Goal: Task Accomplishment & Management: Manage account settings

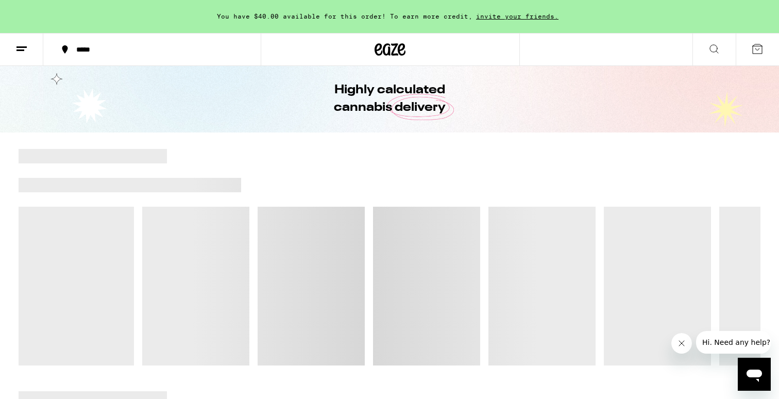
scroll to position [52, 0]
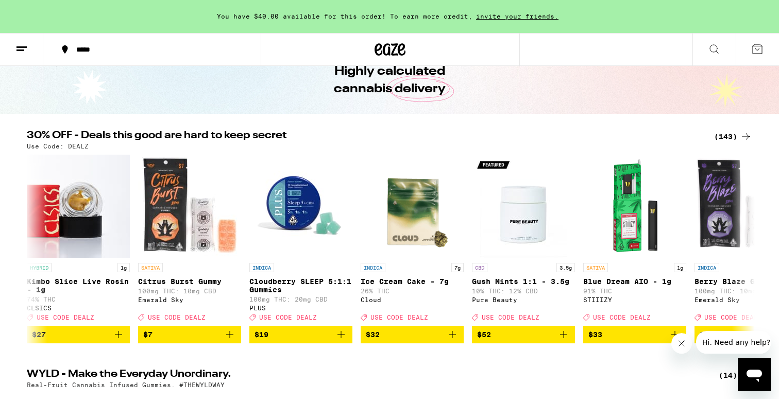
click at [22, 56] on button at bounding box center [21, 49] width 43 height 32
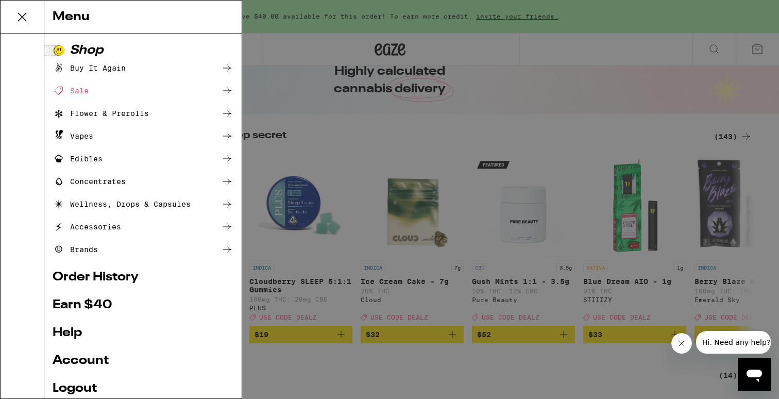
scroll to position [0, 0]
click at [87, 357] on link "Account" at bounding box center [143, 360] width 181 height 12
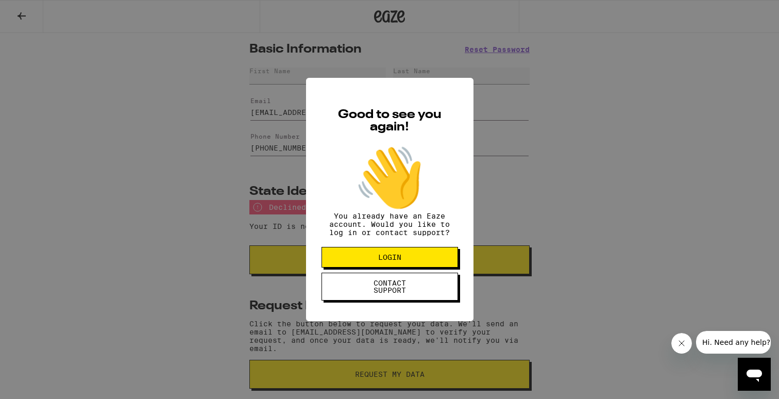
click at [25, 16] on div "Good to see you again! 👋 You already have an Eaze account. Would you like to lo…" at bounding box center [389, 199] width 779 height 399
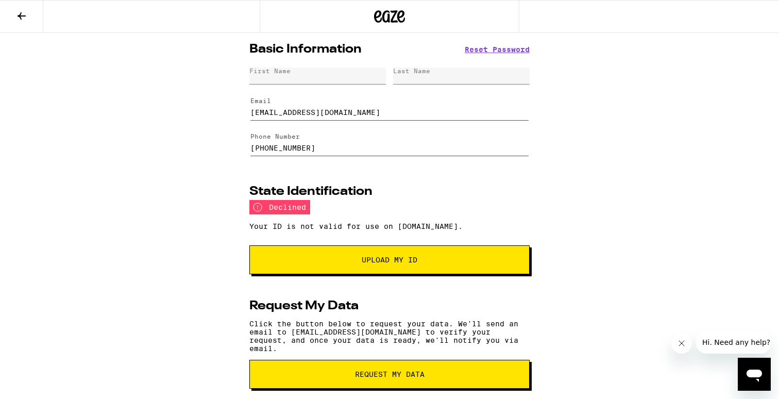
click at [21, 16] on icon at bounding box center [21, 16] width 12 height 12
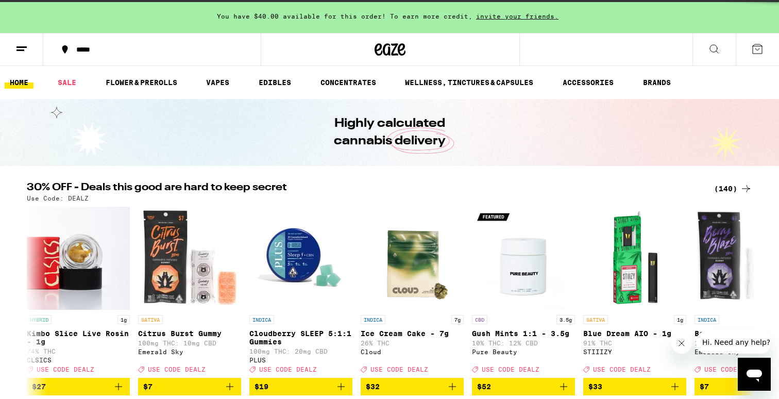
click at [21, 51] on icon at bounding box center [21, 49] width 12 height 12
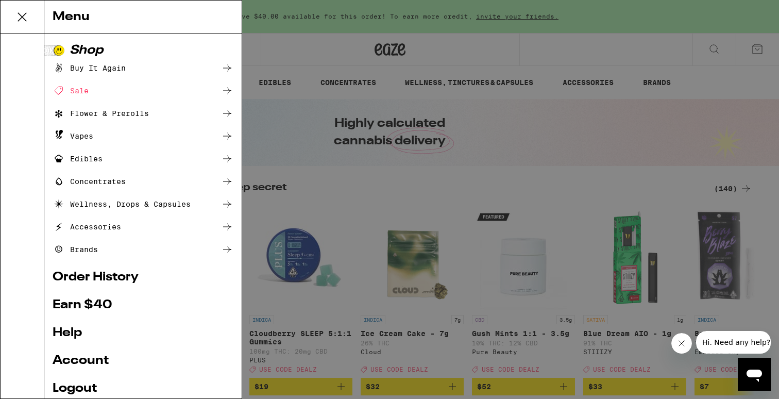
click at [79, 328] on link "Help" at bounding box center [143, 333] width 181 height 12
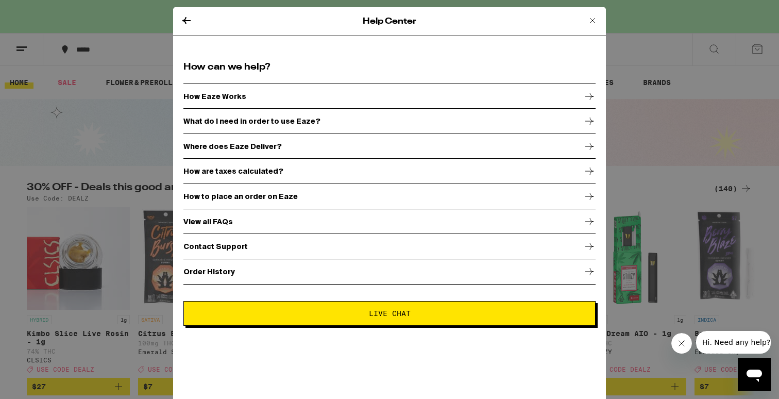
click at [329, 248] on div "Contact Support" at bounding box center [389, 246] width 412 height 26
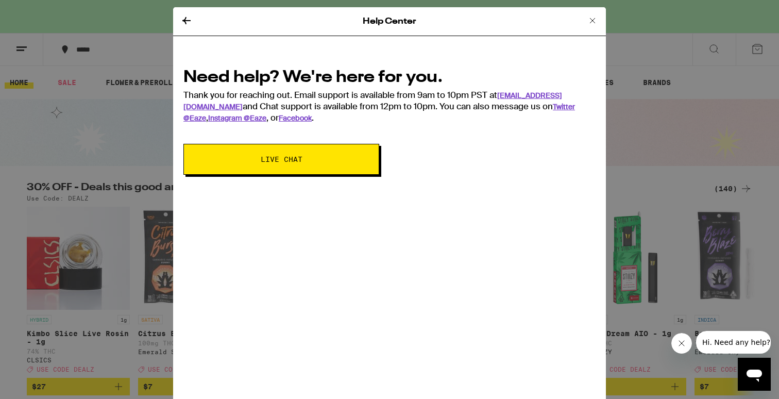
click at [751, 339] on span "Hi. Need any help?" at bounding box center [736, 342] width 68 height 8
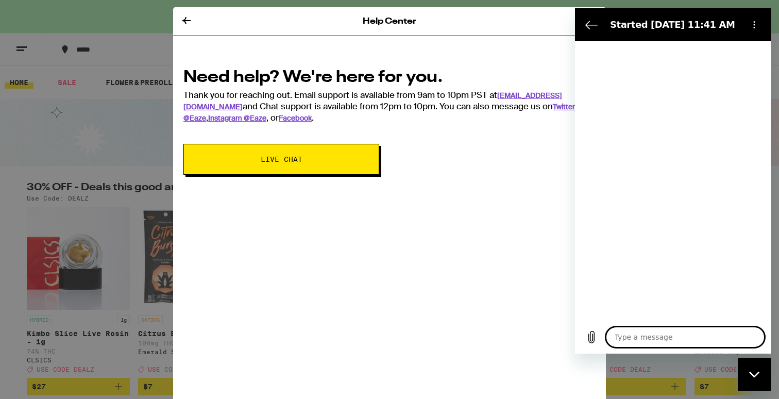
type textarea "i"
type textarea "x"
type textarea "i"
type textarea "x"
type textarea "i n"
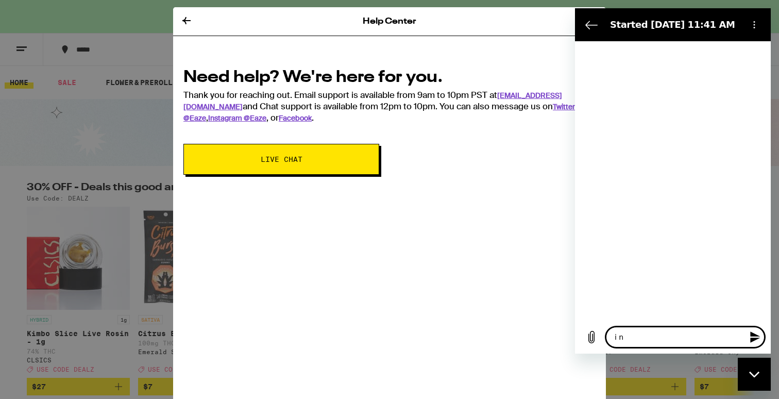
type textarea "x"
type textarea "i ne"
type textarea "x"
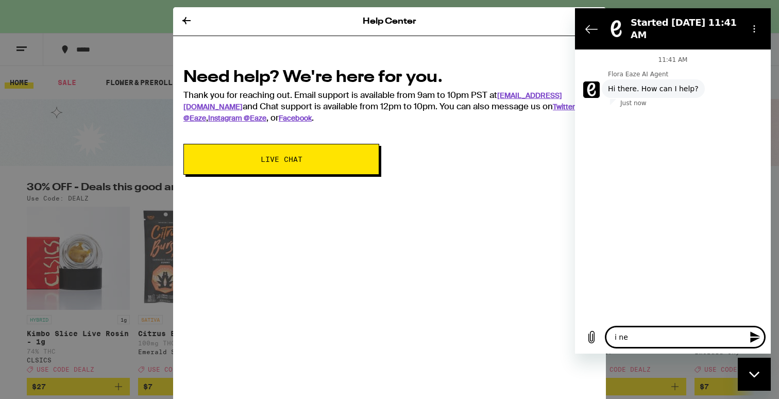
type textarea "i nee"
type textarea "x"
type textarea "i need"
type textarea "x"
type textarea "i need"
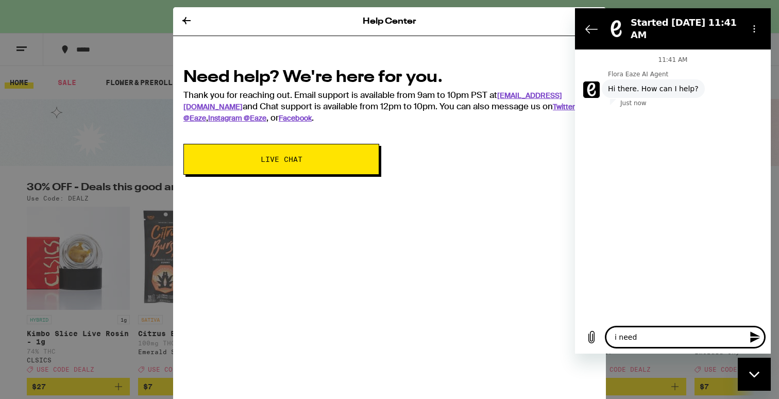
type textarea "x"
type textarea "i need t"
type textarea "x"
type textarea "i need to"
type textarea "x"
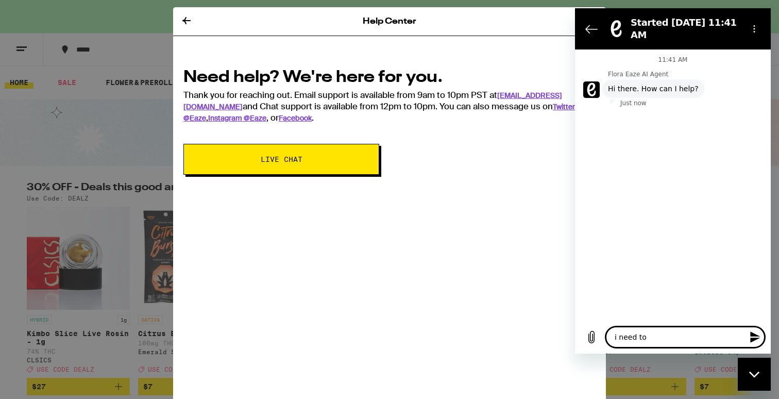
type textarea "i need to"
type textarea "x"
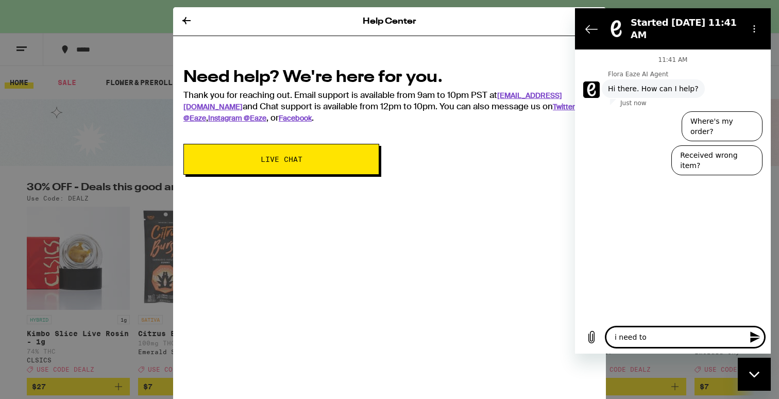
type textarea "i need to t"
type textarea "x"
type textarea "i need to ta"
type textarea "x"
type textarea "i need to tal"
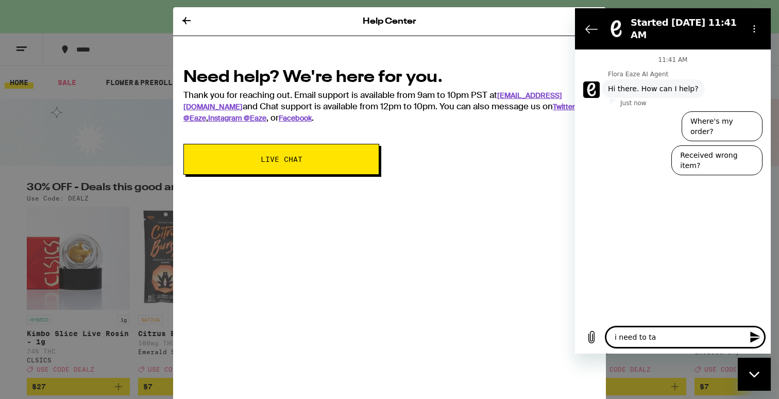
type textarea "x"
type textarea "i need to talk"
type textarea "x"
type textarea "i need to talk"
type textarea "x"
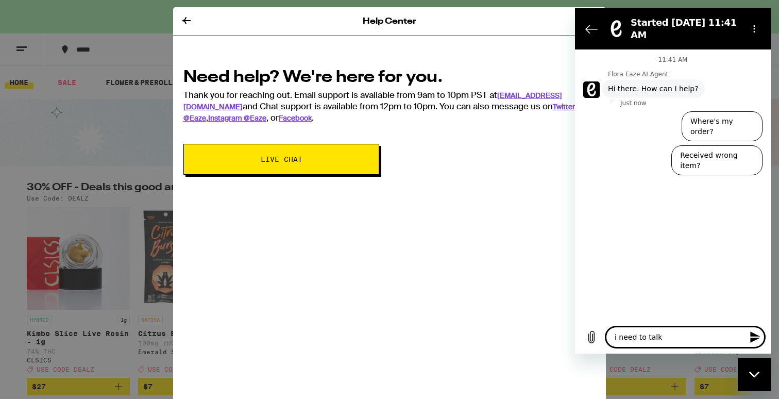
type textarea "i need to talk t"
type textarea "x"
type textarea "i need to talk to"
type textarea "x"
type textarea "i need to talk to"
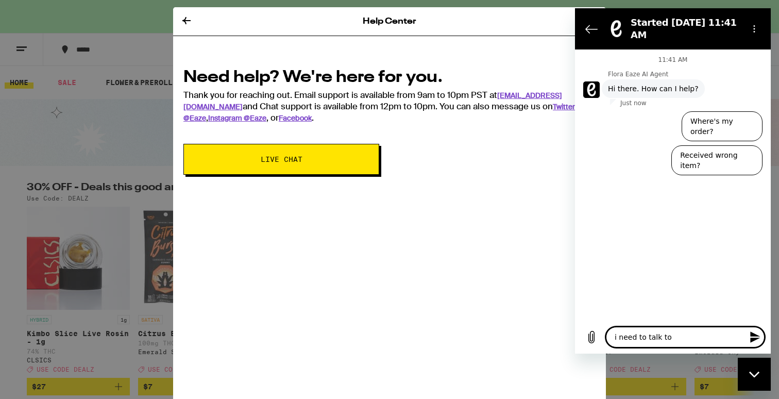
type textarea "x"
type textarea "i need to talk to a"
type textarea "x"
type textarea "i need to talk to a"
type textarea "x"
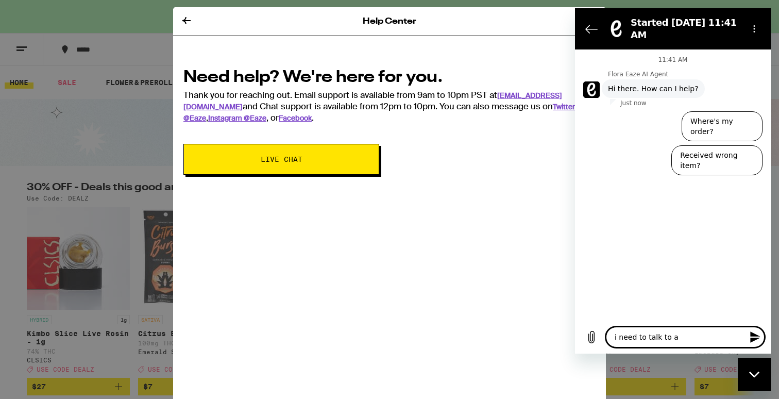
type textarea "i need to talk to a s"
type textarea "x"
type textarea "i need to talk to a su"
type textarea "x"
type textarea "i need to talk to a sup"
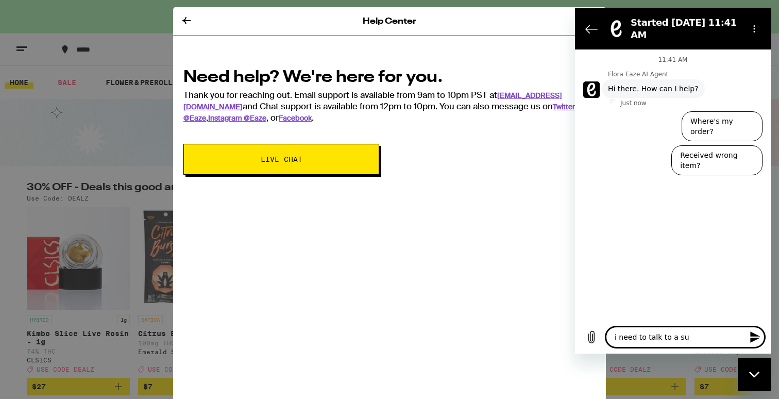
type textarea "x"
type textarea "i need to talk to a supp"
type textarea "x"
type textarea "i need to talk to a suppo"
type textarea "x"
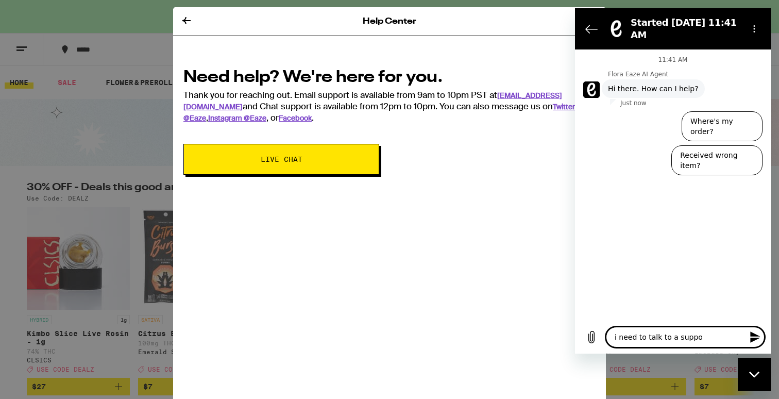
type textarea "i need to talk to a suppor"
type textarea "x"
type textarea "i need to talk to a suppor t"
type textarea "x"
type textarea "i need to talk to a suppor ta"
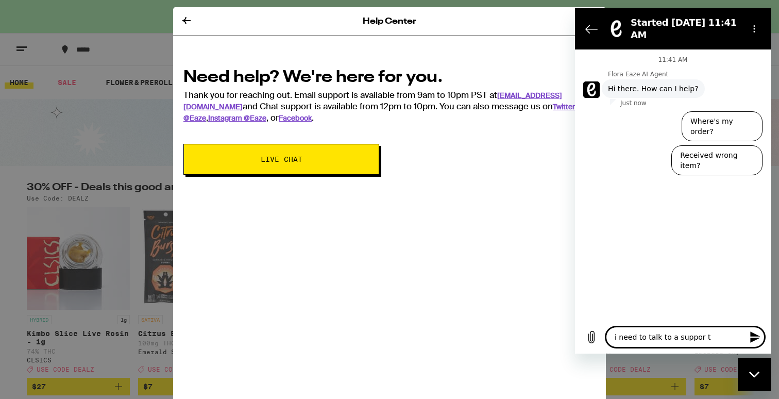
type textarea "x"
type textarea "i need to talk to a suppor tag"
type textarea "x"
type textarea "i need to talk to a suppor tage"
type textarea "x"
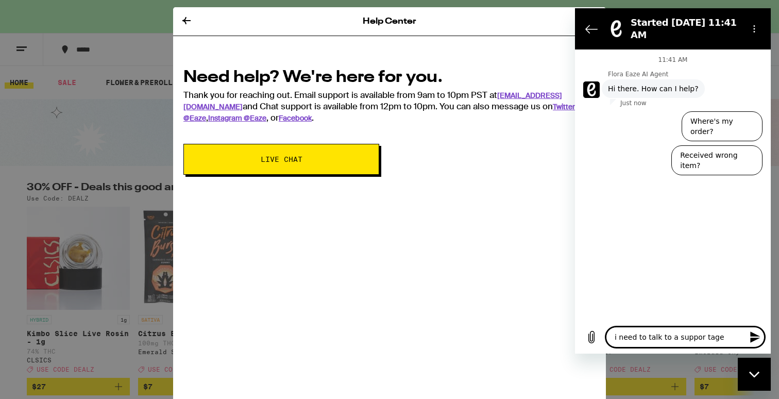
type textarea "i need to talk to a suppor tagen"
type textarea "x"
type textarea "i need to talk to a suppor tagent"
type textarea "x"
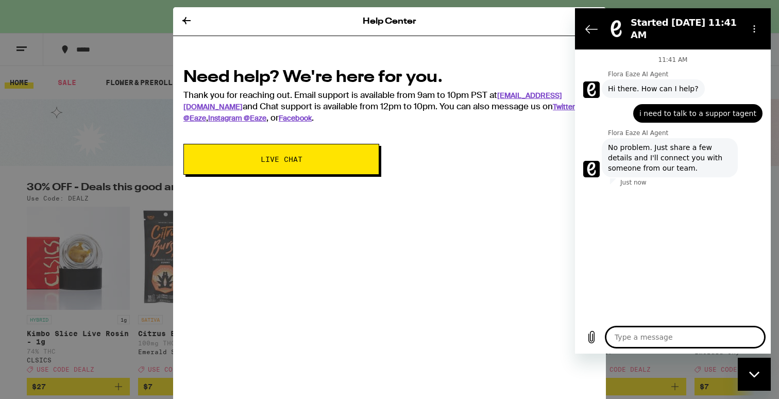
type textarea "x"
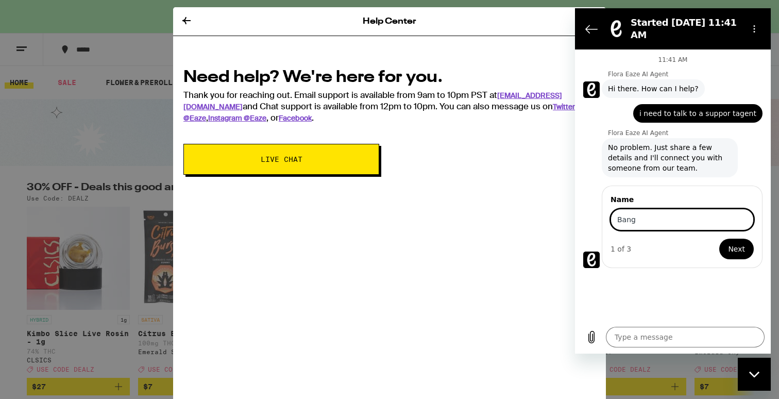
type input "Bang"
click at [719, 238] on button "Next" at bounding box center [736, 248] width 35 height 21
type textarea "x"
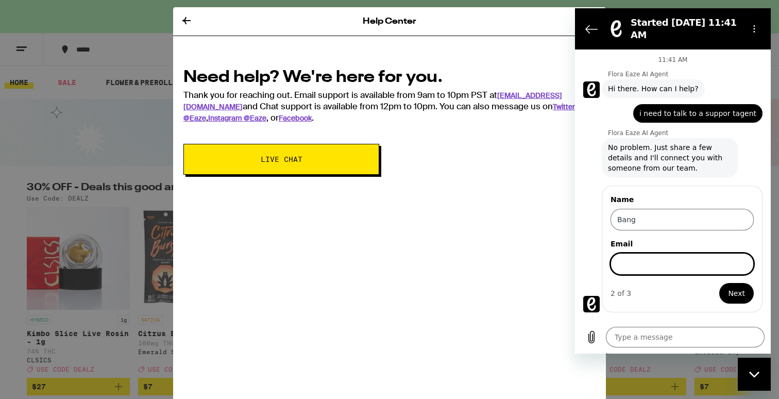
type input "b"
type input "mister.clean1919@gmail.com"
click at [719, 283] on button "Next" at bounding box center [736, 293] width 35 height 21
type textarea "x"
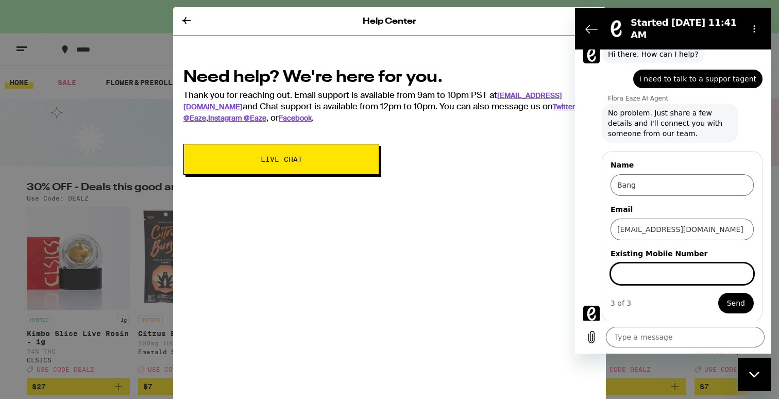
scroll to position [37, 0]
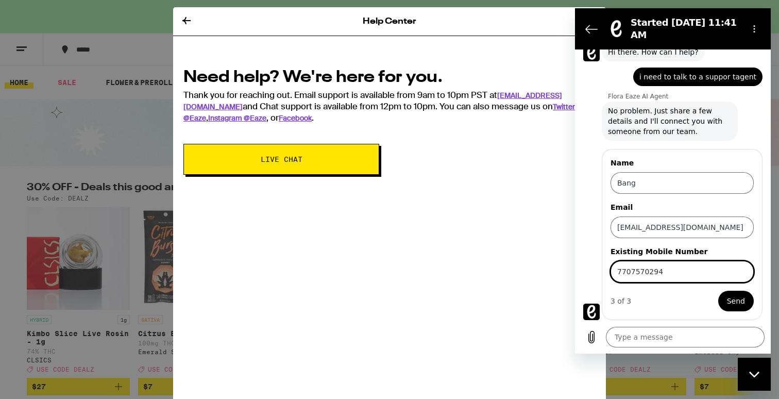
type input "7707570294"
click at [718, 291] on button "Send" at bounding box center [736, 301] width 36 height 21
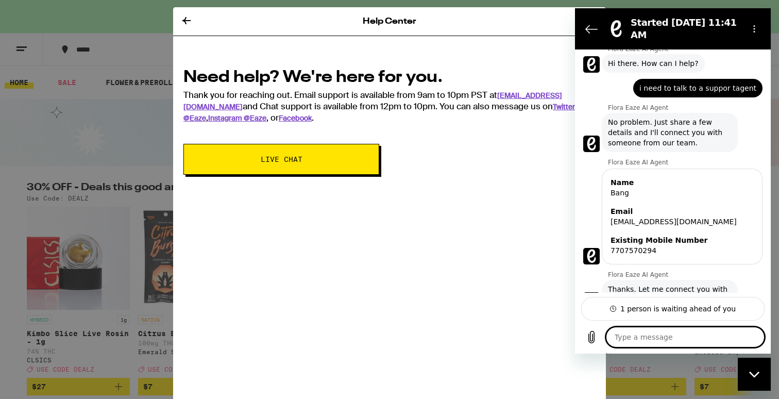
scroll to position [53, 0]
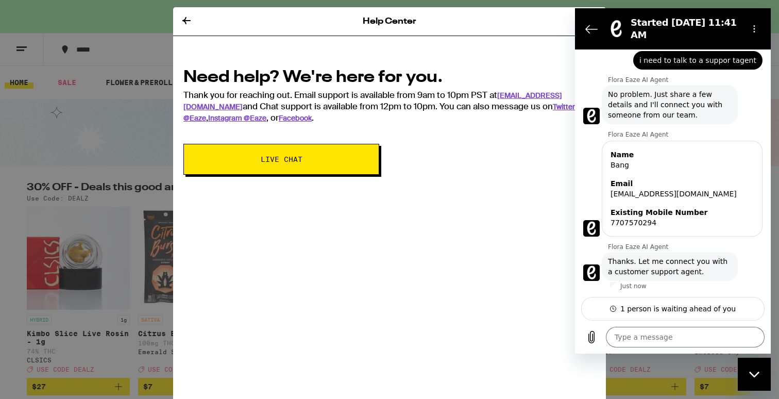
click at [189, 21] on icon at bounding box center [186, 20] width 12 height 12
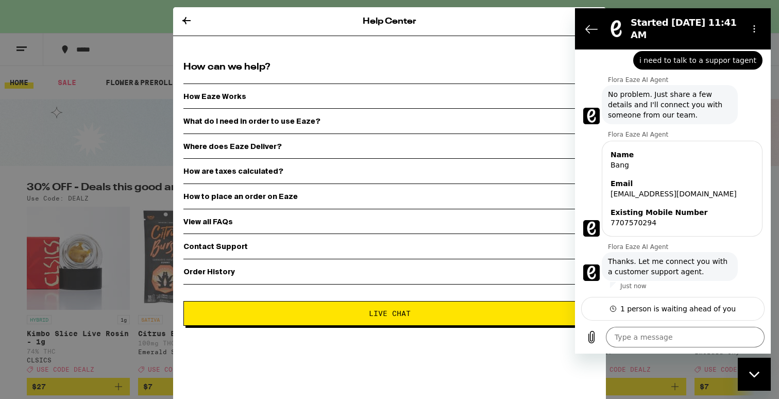
click at [184, 19] on icon at bounding box center [186, 20] width 12 height 12
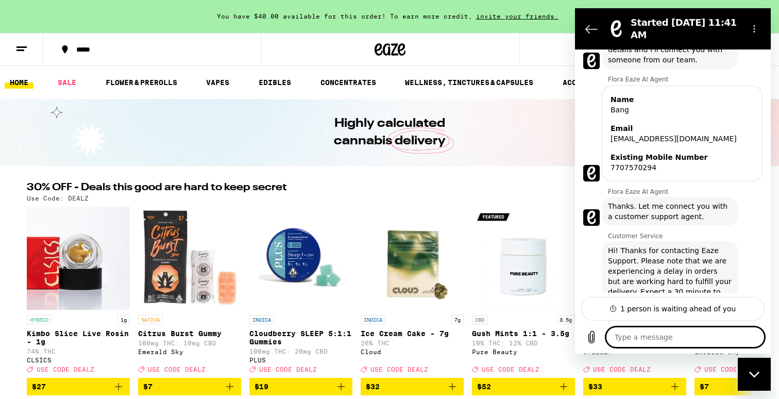
scroll to position [149, 0]
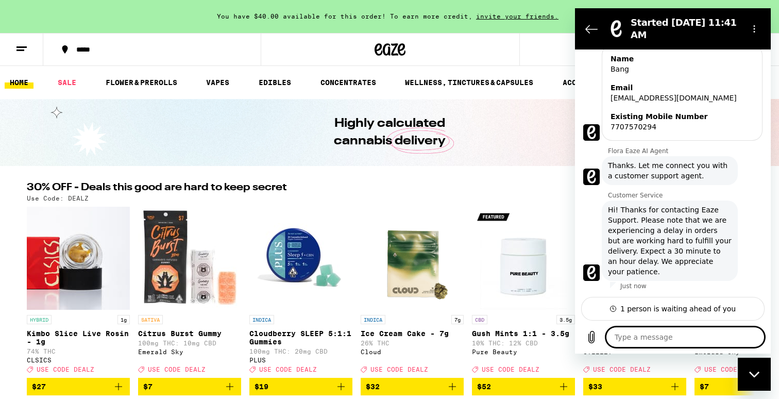
type textarea "x"
type textarea "h"
type textarea "x"
type textarea "he"
type textarea "x"
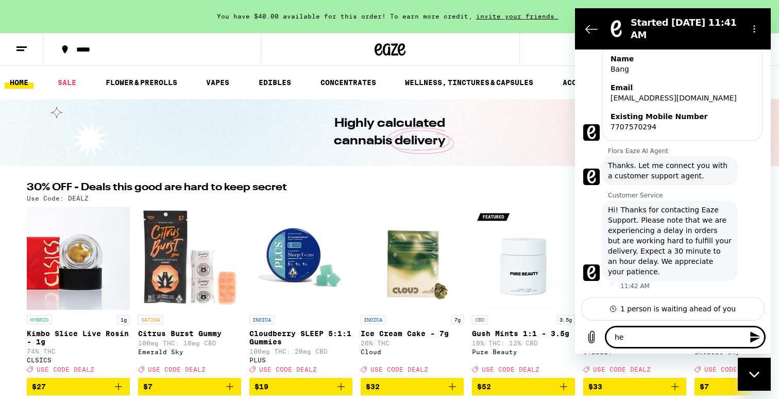
type textarea "hel"
type textarea "x"
type textarea "hell"
type textarea "x"
type textarea "hello"
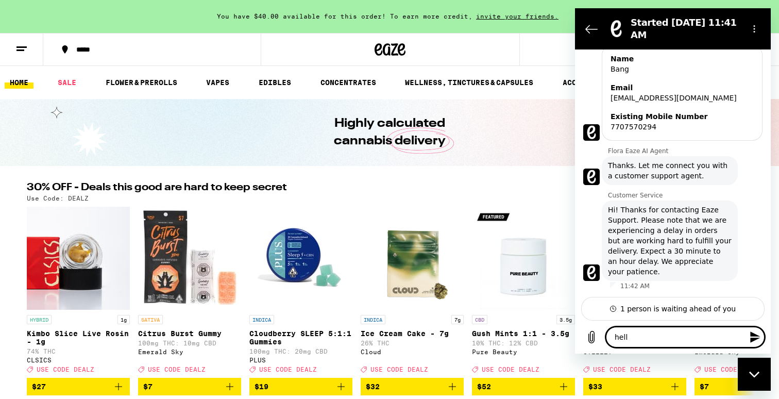
type textarea "x"
type textarea "hello"
type textarea "x"
type textarea "hello"
type textarea "x"
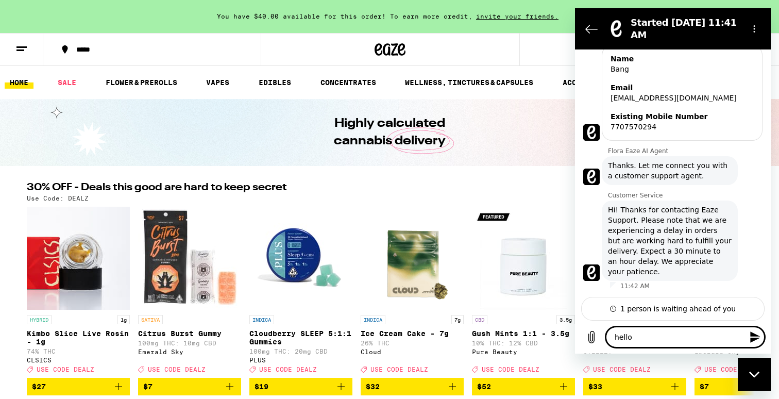
type textarea "hello,"
type textarea "x"
type textarea "hello,"
type textarea "x"
type textarea "hello, i"
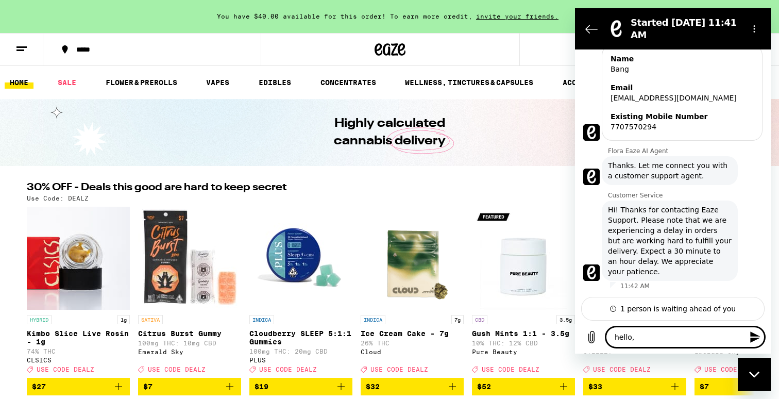
type textarea "x"
type textarea "hello, im"
type textarea "x"
type textarea "hello, im"
type textarea "x"
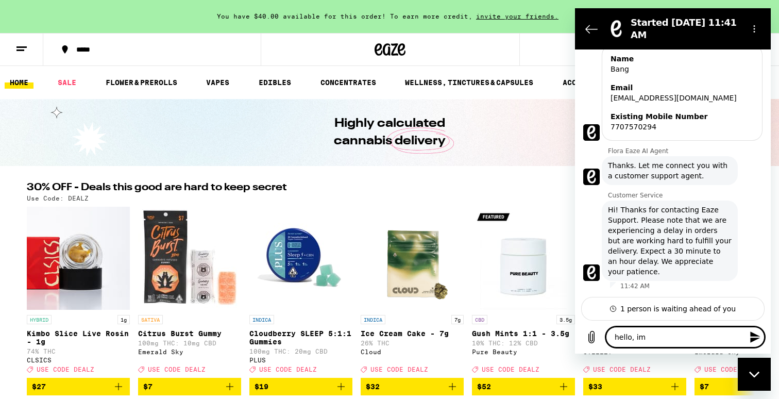
type textarea "hello, im"
type textarea "x"
paste textarea "Bang Pham <bangapham16@gmail.com> 11:38 AM (4 minutes ago) to support After i l…"
type textarea "hello, im Bang Pham <bangapham16@gmail.com> 11:38 AM (4 minutes ago) to support…"
type textarea "x"
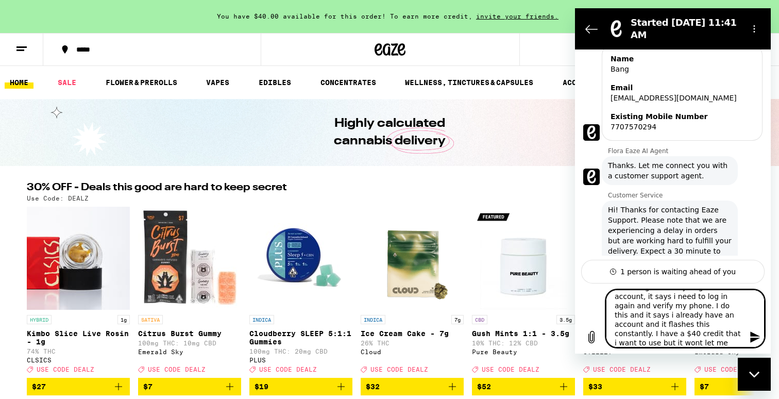
scroll to position [83, 0]
drag, startPoint x: 688, startPoint y: 345, endPoint x: 606, endPoint y: 336, distance: 82.4
click at [606, 336] on textarea "hello, im Bang Pham <bangapham16@gmail.com> 11:38 AM (4 minutes ago) to support…" at bounding box center [685, 318] width 159 height 58
type textarea "hello, im Bang Pham <bangapham16@gmail.com> 11:38 AM (4 minutes ago) to support…"
type textarea "x"
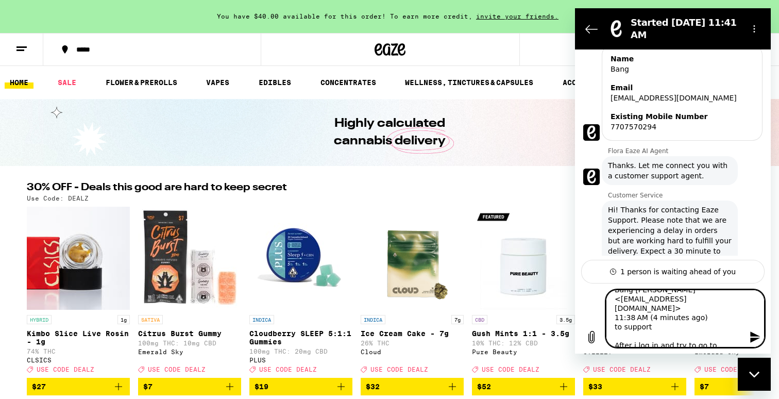
scroll to position [0, 0]
drag, startPoint x: 663, startPoint y: 331, endPoint x: 617, endPoint y: 273, distance: 74.4
click at [617, 273] on div "11:41 AM Flora Eaze AI Agent Flora Eaze AI Agent says: Hi there. How can I help…" at bounding box center [673, 201] width 196 height 304
click at [653, 312] on textarea "hello, im Bang Pham <bangapham16@gmail.com> 11:38 AM (4 minutes ago) to support…" at bounding box center [685, 318] width 159 height 58
drag, startPoint x: 654, startPoint y: 335, endPoint x: 595, endPoint y: 282, distance: 79.5
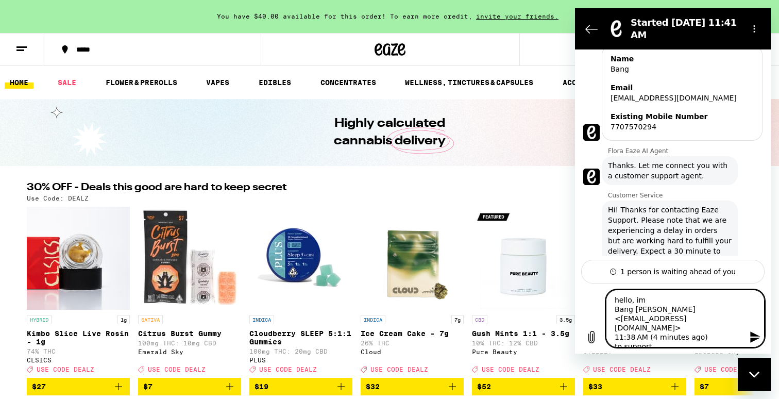
click at [595, 282] on div "11:41 AM Flora Eaze AI Agent Flora Eaze AI Agent says: Hi there. How can I help…" at bounding box center [673, 201] width 196 height 304
type textarea "After i log in and try to go to account, it says i need to log in again and ver…"
type textarea "x"
type textarea "After i log in and try to go to account, it says i need to log in again and ver…"
type textarea "x"
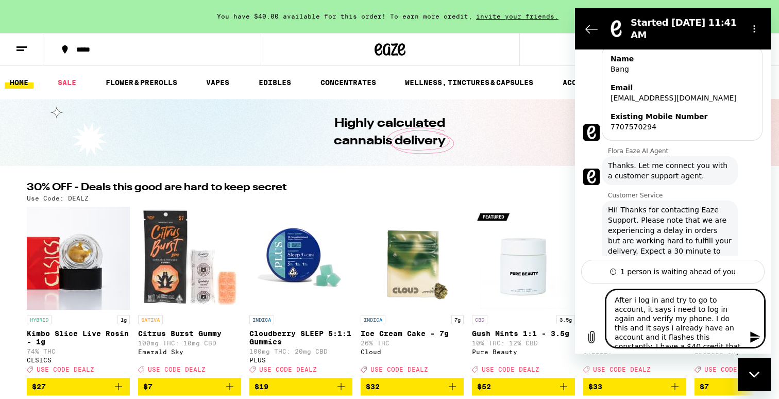
type textarea "After i log in and try to go to account, it says i need to log in again and ver…"
type textarea "x"
type textarea "HAfter i log in and try to go to account, it says i need to log in again and ve…"
type textarea "x"
type textarea "HiAfter i log in and try to go to account, it says i need to log in again and v…"
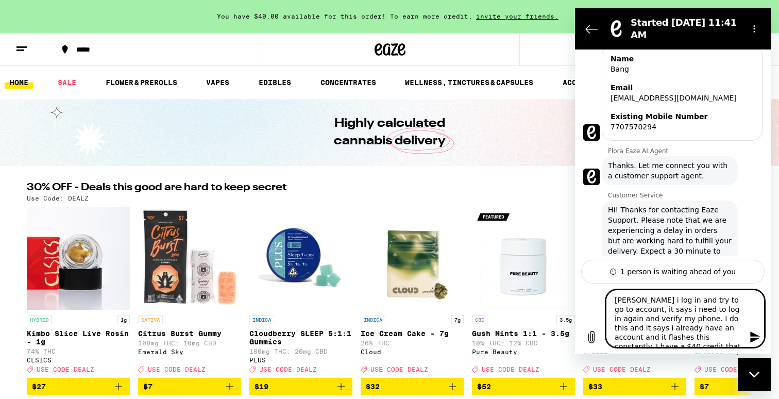
type textarea "x"
type textarea "Hi,After i log in and try to go to account, it says i need to log in again and …"
type textarea "x"
type textarea "Hi, After i log in and try to go to account, it says i need to log in again and…"
type textarea "x"
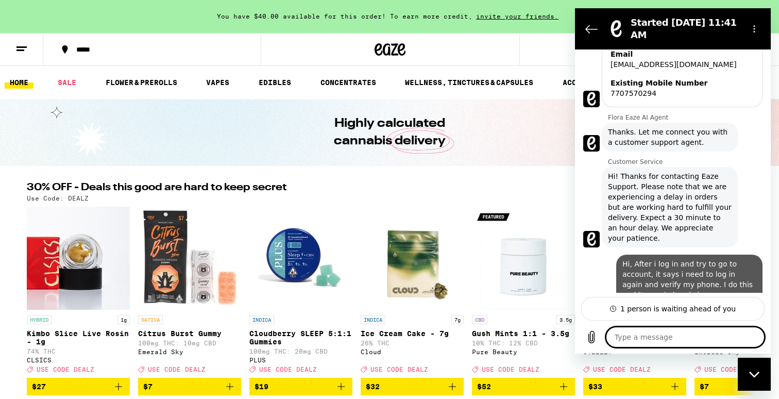
type textarea "x"
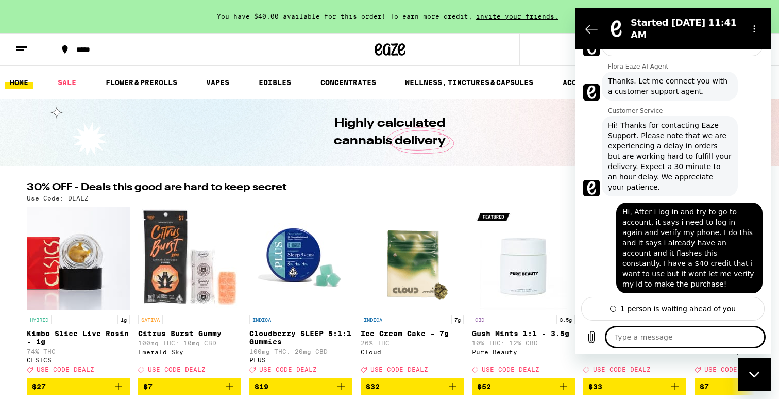
scroll to position [235, 0]
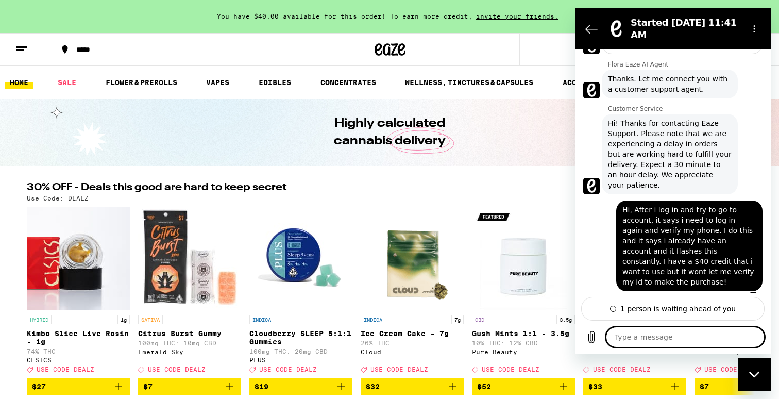
type textarea "i"
type textarea "x"
type textarea "i"
type textarea "x"
type textarea "i c"
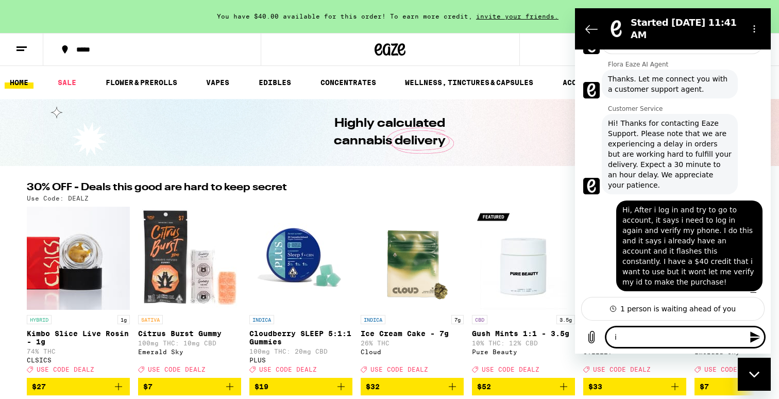
type textarea "x"
type textarea "i ca"
type textarea "x"
type textarea "i can"
type textarea "x"
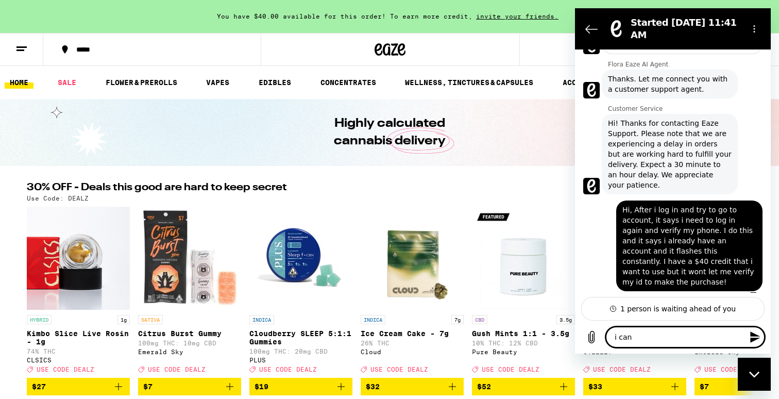
type textarea "i can"
type textarea "x"
type textarea "i can s"
type textarea "x"
type textarea "i can se"
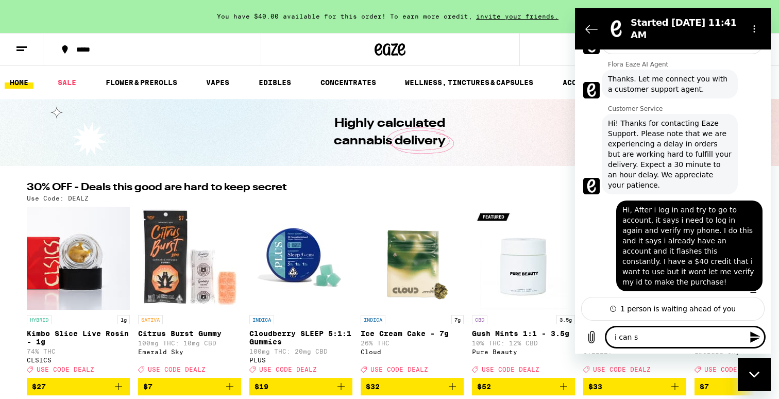
type textarea "x"
type textarea "i can sen"
type textarea "x"
type textarea "i can send"
type textarea "x"
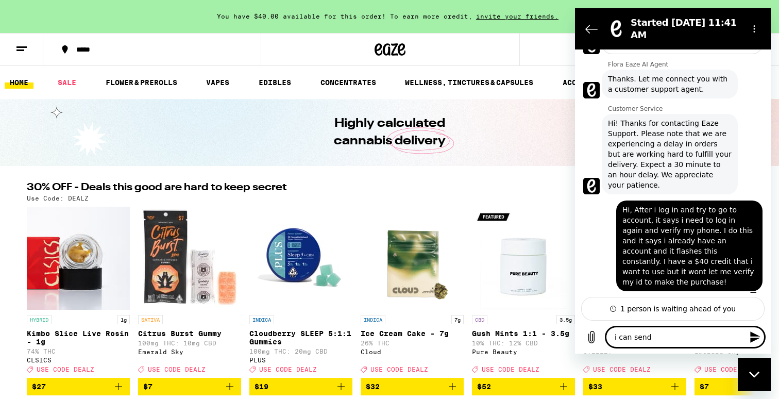
type textarea "i can send"
type textarea "x"
type textarea "i can send a"
type textarea "x"
type textarea "i can send a"
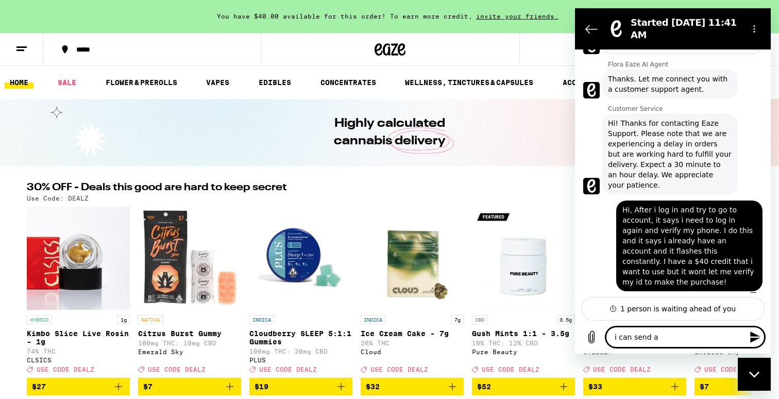
type textarea "x"
type textarea "i can send a s"
type textarea "x"
type textarea "i can send a sc"
type textarea "x"
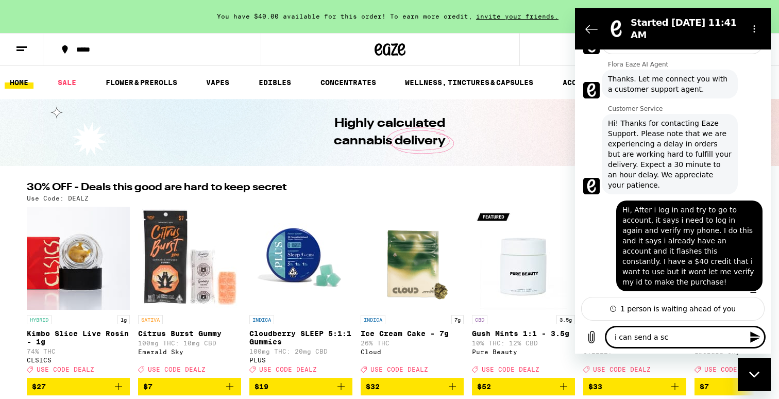
type textarea "i can send a scr"
type textarea "x"
type textarea "i can send a scre"
type textarea "x"
type textarea "i can send a scree"
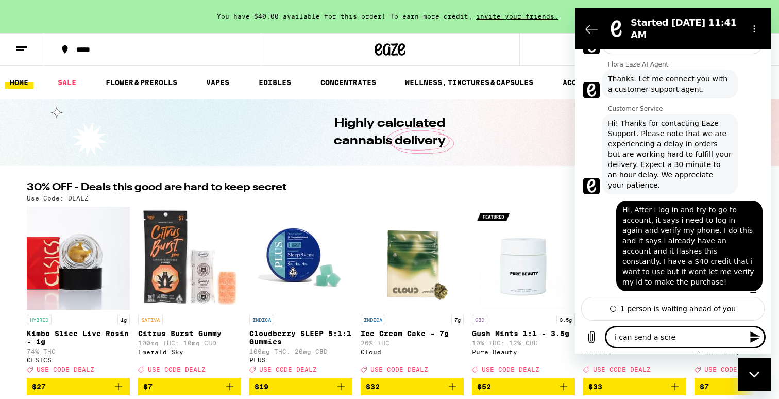
type textarea "x"
type textarea "i can send a screen"
type textarea "x"
type textarea "i can send a screens"
type textarea "x"
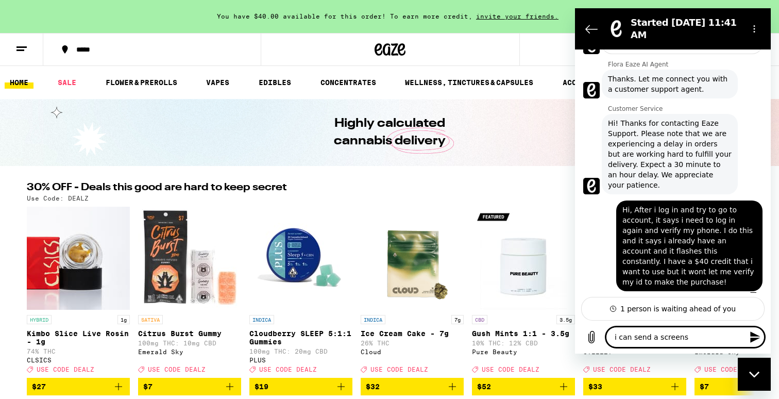
type textarea "i can send a screensh"
type textarea "x"
type textarea "i can send a screensho"
type textarea "x"
type textarea "i can send a screenshot"
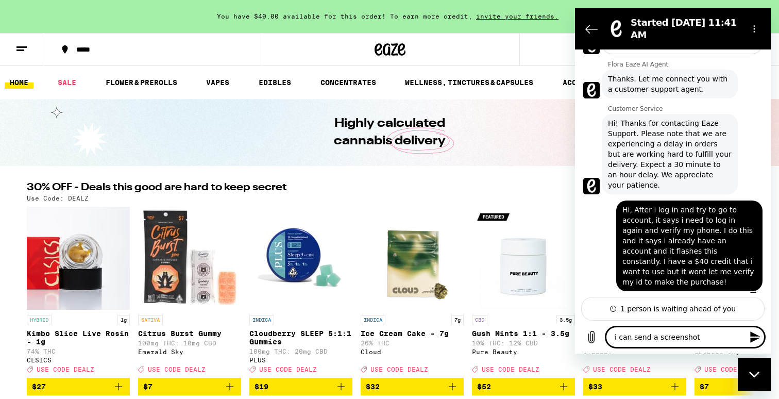
type textarea "x"
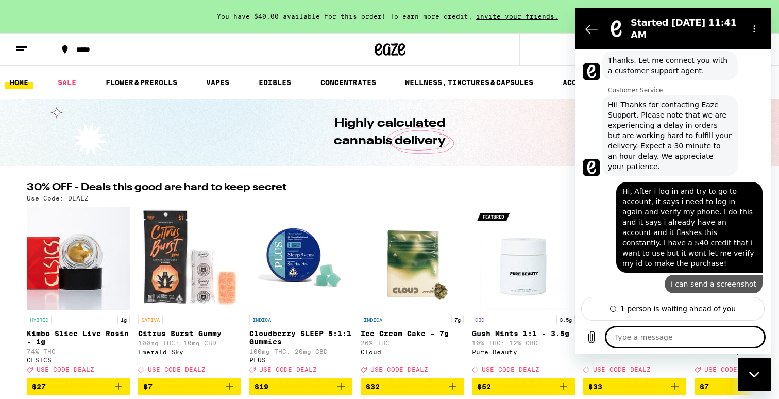
type textarea "x"
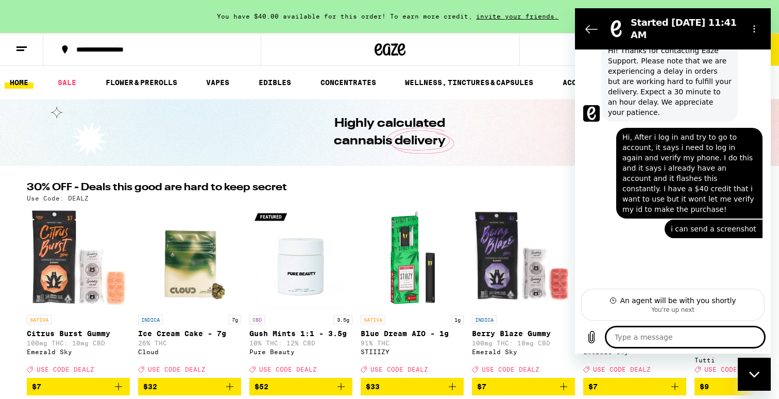
scroll to position [327, 0]
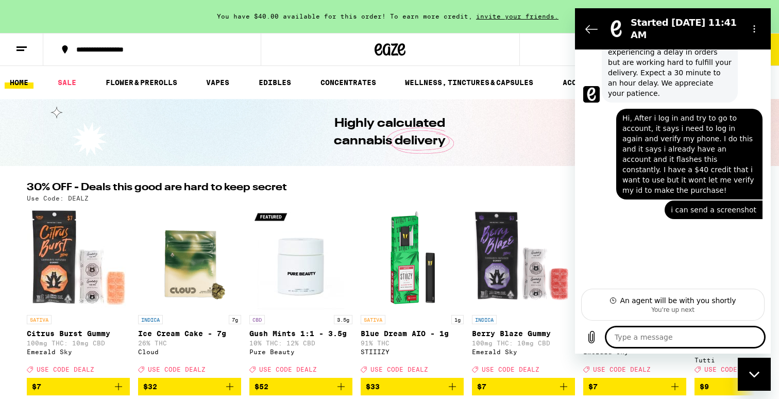
type textarea "x"
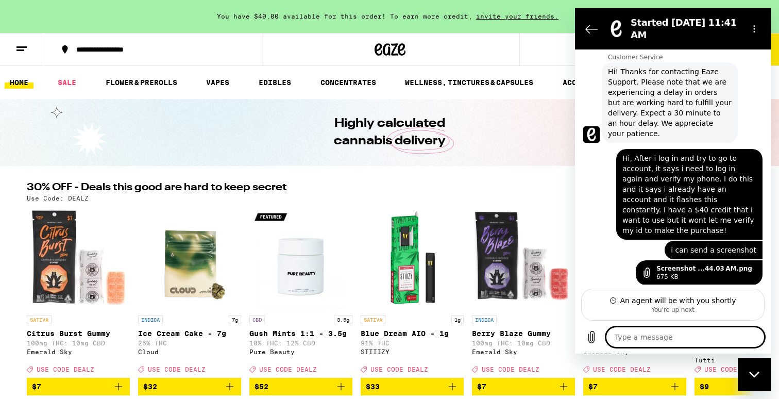
click at [680, 331] on textarea at bounding box center [685, 337] width 159 height 21
type textarea "i"
type textarea "x"
type textarea "it"
type textarea "x"
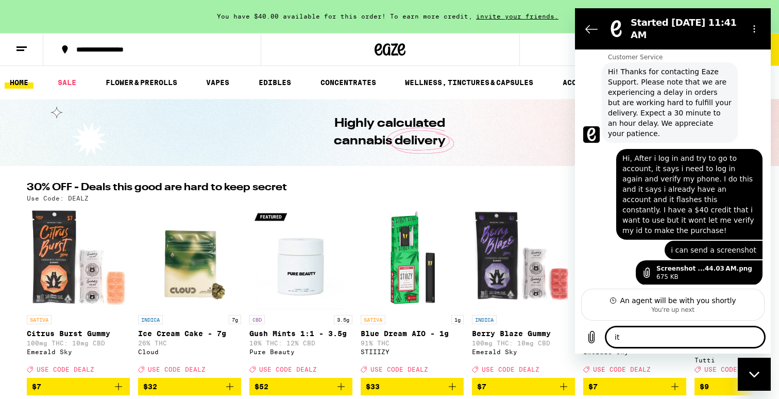
type textarea "it"
type textarea "x"
type textarea "it g"
type textarea "x"
type textarea "it ge"
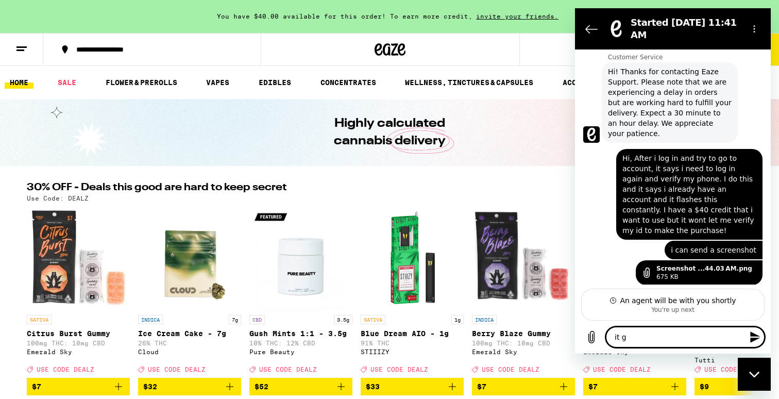
type textarea "x"
type textarea "it gee"
type textarea "x"
type textarea "it geet"
type textarea "x"
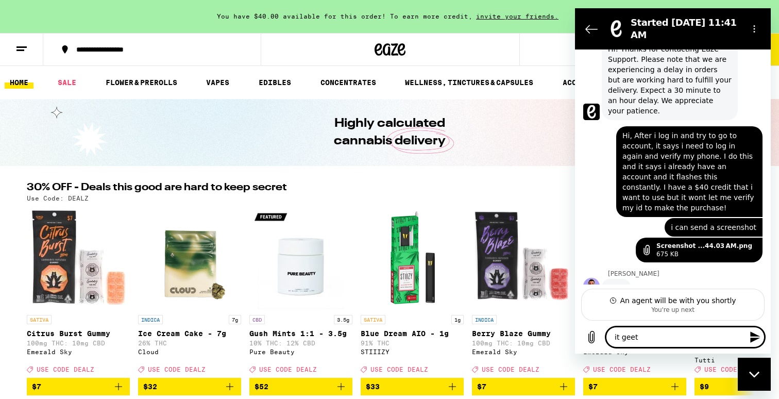
type textarea "it geets"
type textarea "x"
type textarea "it geets"
type textarea "x"
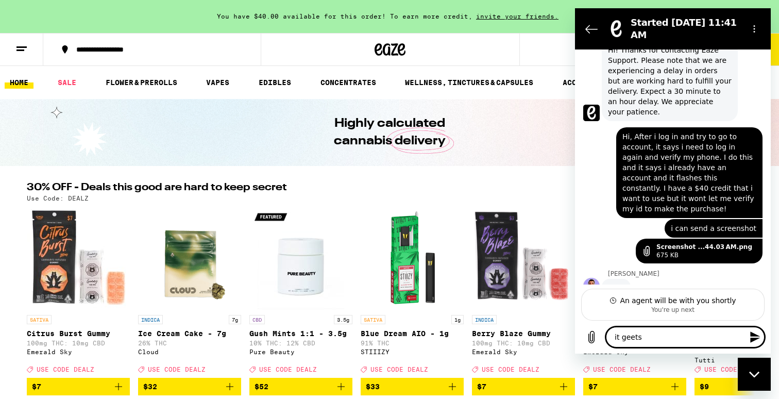
type textarea "it geets s"
type textarea "x"
type textarea "it geets st"
type textarea "x"
type textarea "i"
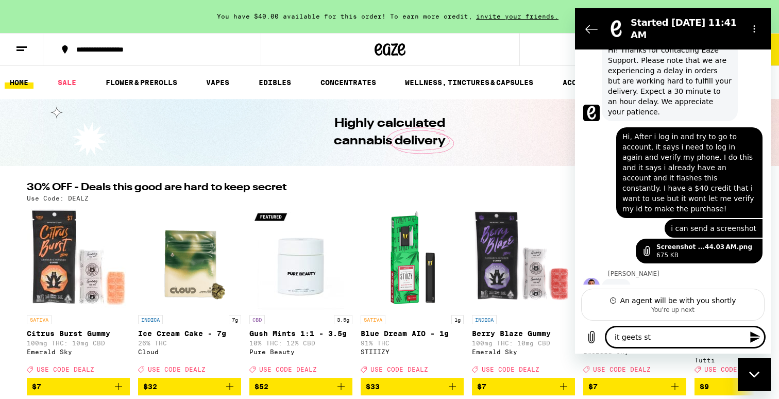
type textarea "x"
type textarea "it"
type textarea "x"
type textarea "it"
type textarea "x"
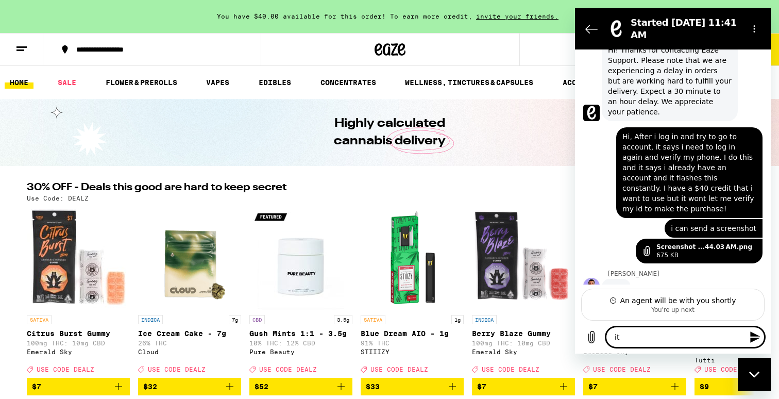
type textarea "it g"
type textarea "x"
type textarea "it ge"
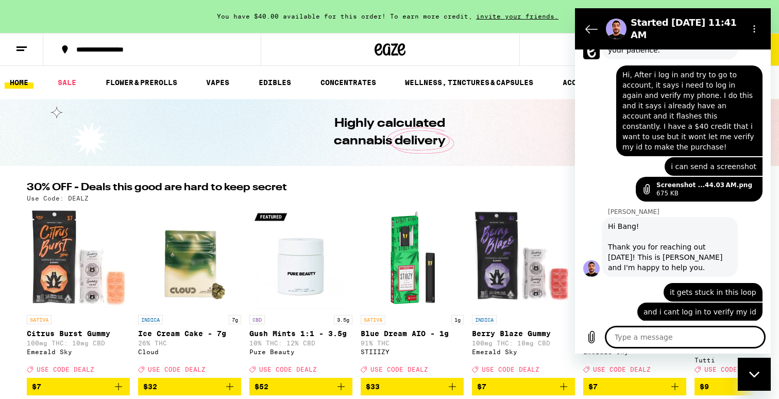
scroll to position [372, 0]
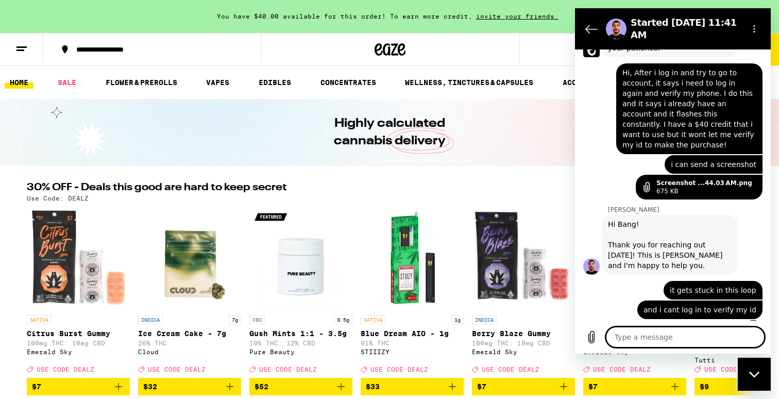
click at [669, 187] on div "675 KB" at bounding box center [704, 191] width 96 height 8
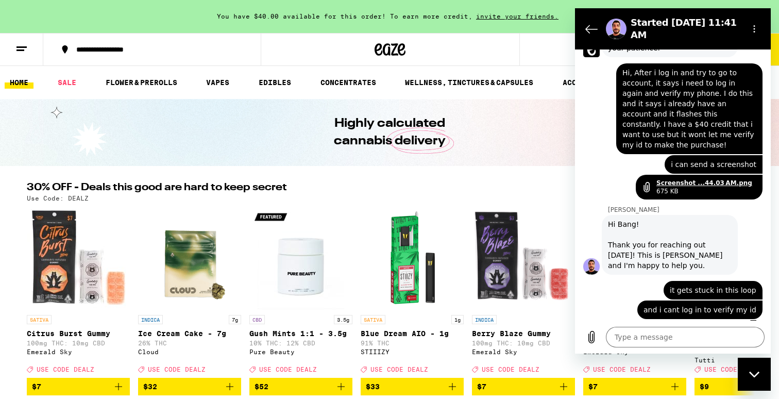
click at [679, 179] on link "Screenshot ...44.03 AM.png" at bounding box center [704, 183] width 96 height 8
click at [645, 337] on textarea at bounding box center [685, 337] width 159 height 21
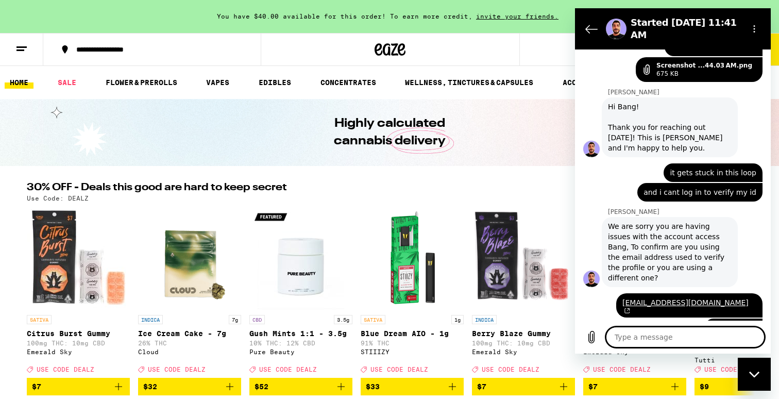
scroll to position [492, 0]
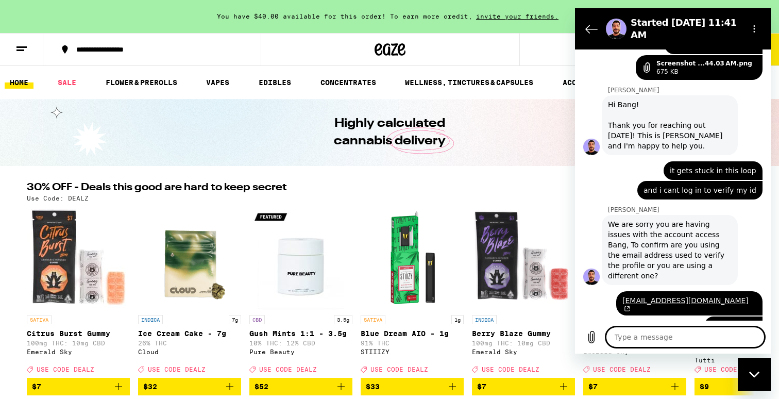
click at [27, 48] on icon at bounding box center [21, 49] width 12 height 12
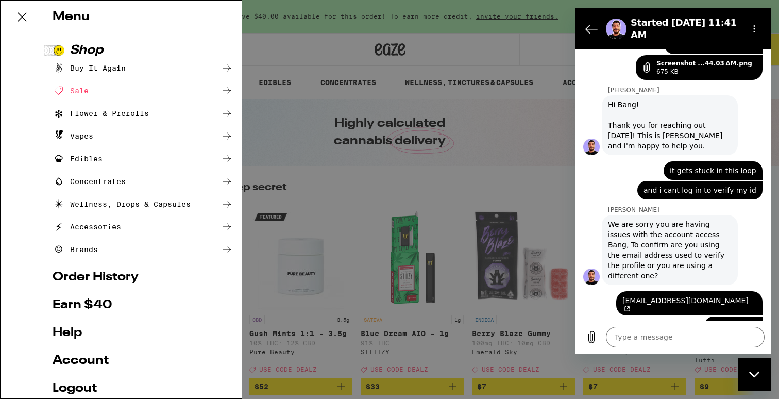
click at [94, 361] on link "Account" at bounding box center [143, 360] width 181 height 12
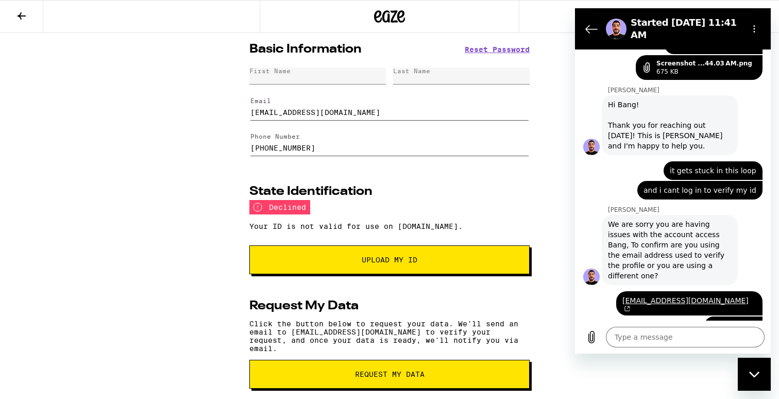
click at [24, 24] on button at bounding box center [21, 17] width 43 height 32
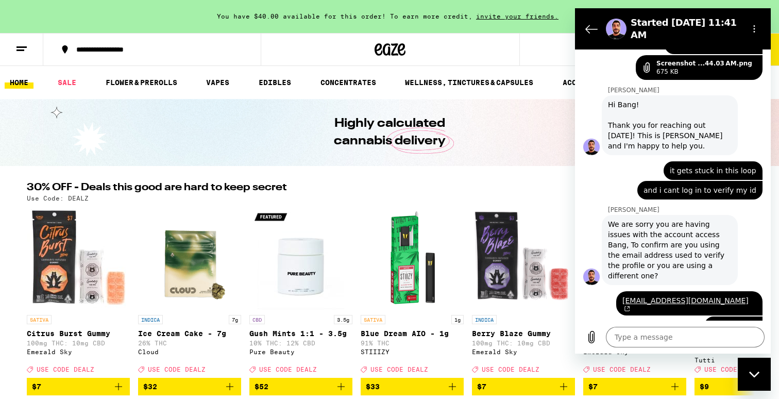
click at [15, 50] on icon at bounding box center [21, 49] width 12 height 12
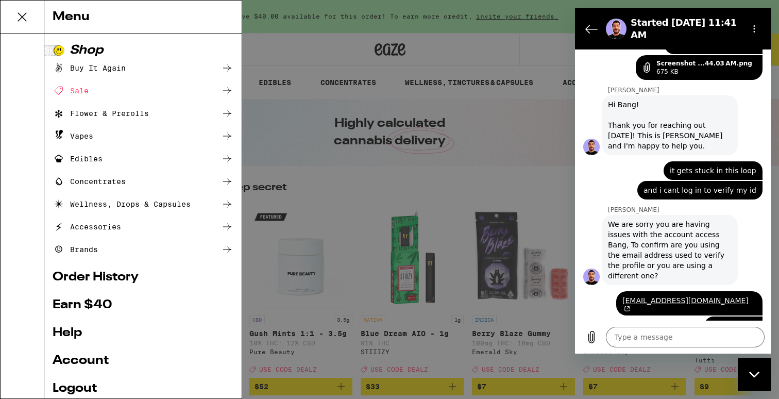
click at [95, 362] on link "Account" at bounding box center [143, 360] width 181 height 12
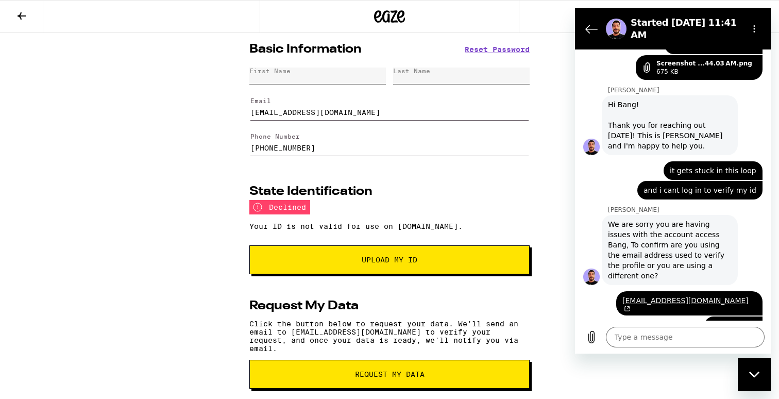
click at [328, 263] on span "Upload My ID" at bounding box center [389, 259] width 209 height 7
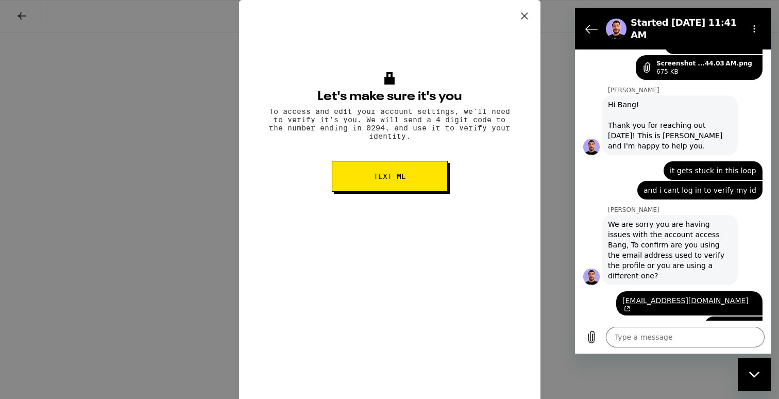
click at [378, 180] on span "Text me" at bounding box center [389, 176] width 32 height 7
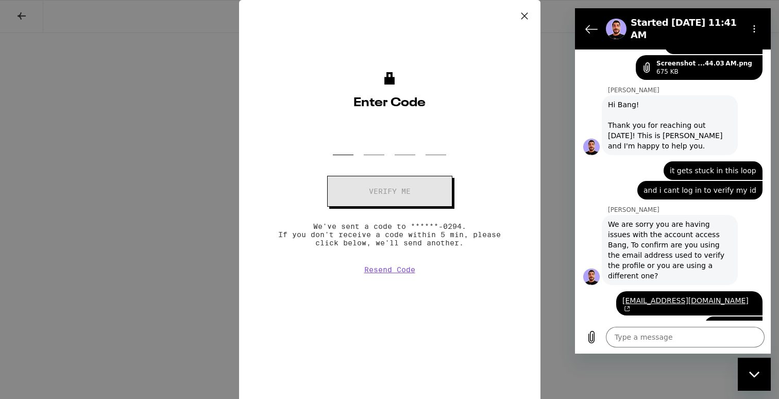
click at [347, 145] on input "OTP Code" at bounding box center [343, 140] width 21 height 30
click at [524, 20] on icon at bounding box center [524, 15] width 15 height 15
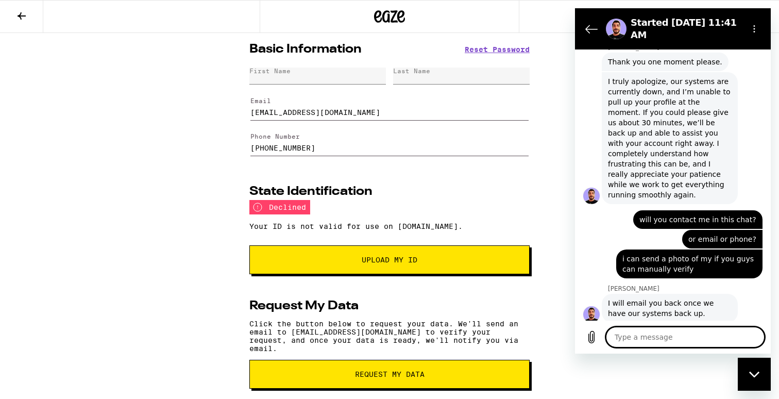
scroll to position [988, 0]
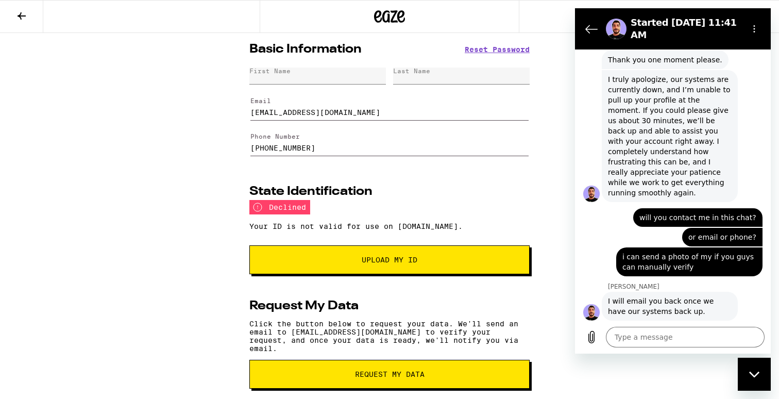
click at [369, 253] on button "Upload My ID" at bounding box center [389, 259] width 280 height 29
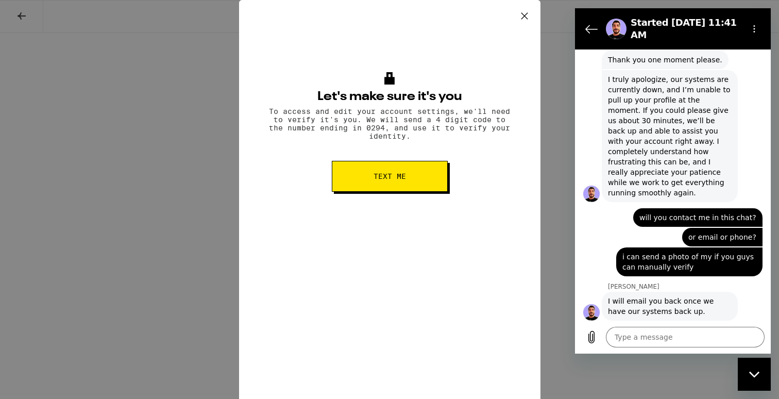
click at [360, 191] on button "Text me" at bounding box center [390, 176] width 116 height 31
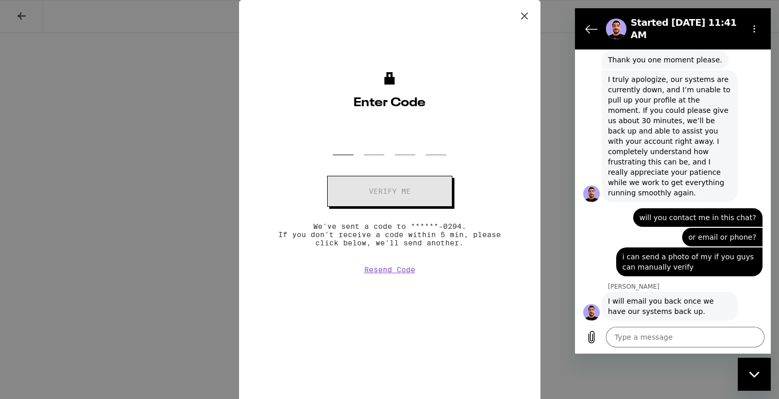
click at [353, 150] on input "OTP Code" at bounding box center [343, 140] width 21 height 30
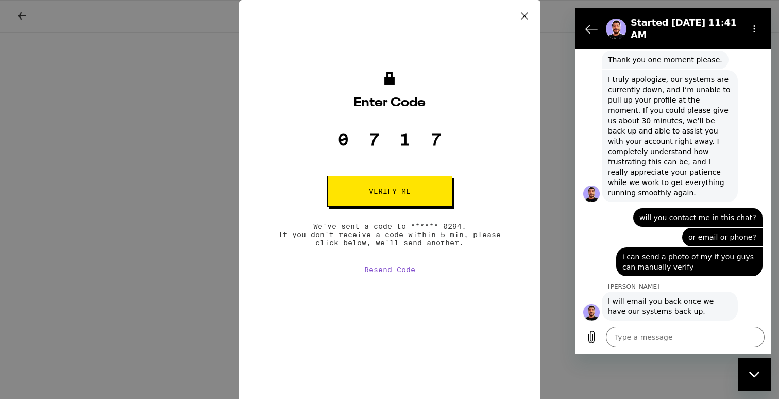
click at [367, 193] on button "Verify me" at bounding box center [389, 191] width 125 height 31
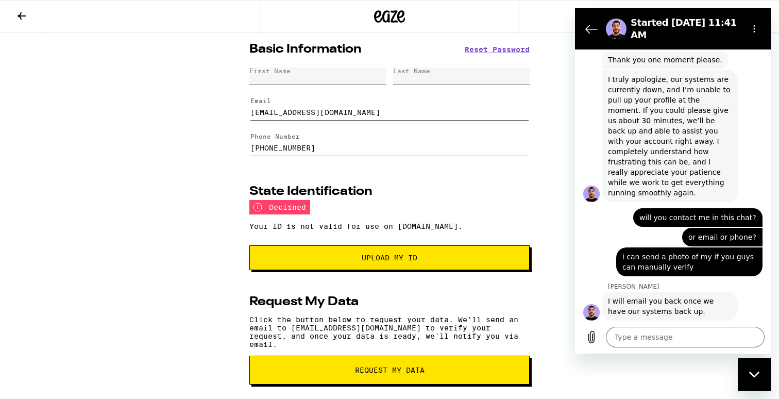
click at [335, 261] on span "Upload my ID" at bounding box center [389, 257] width 263 height 7
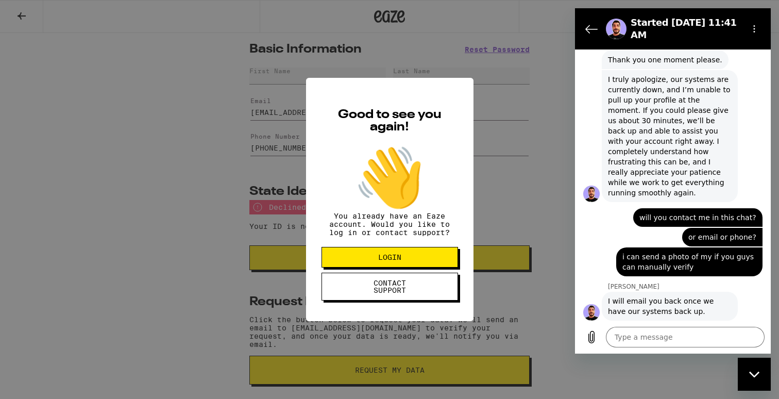
click at [355, 267] on button "LOGIN" at bounding box center [389, 257] width 136 height 21
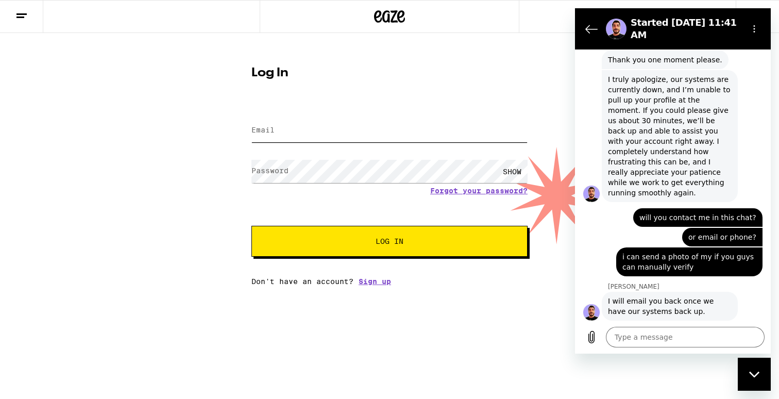
click at [345, 125] on input "Email" at bounding box center [389, 130] width 276 height 23
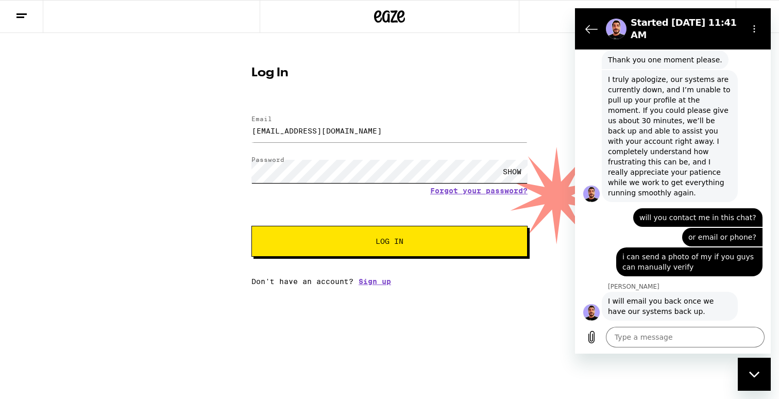
click at [251, 226] on button "Log In" at bounding box center [389, 241] width 276 height 31
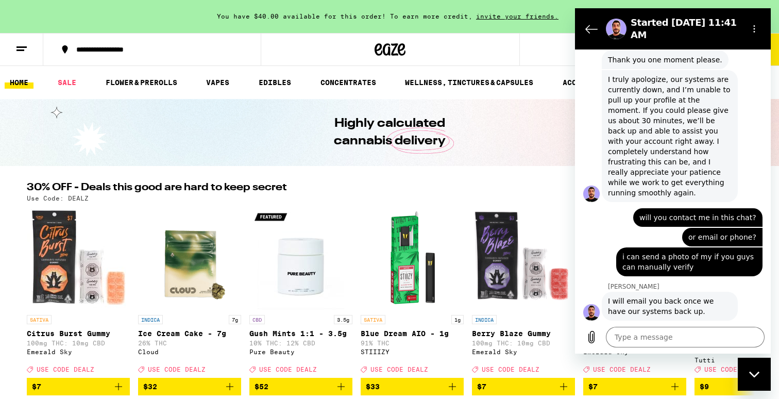
click at [7, 58] on button at bounding box center [21, 49] width 43 height 32
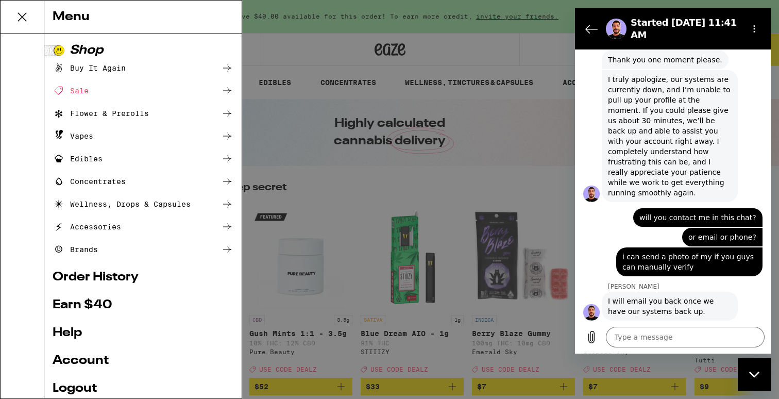
click at [83, 364] on link "Account" at bounding box center [143, 360] width 181 height 12
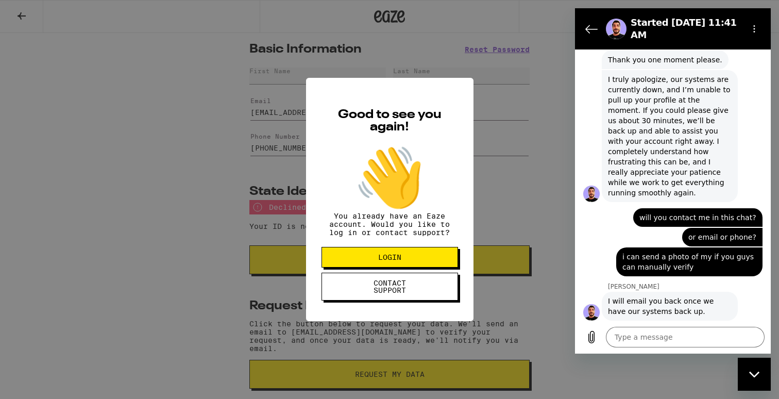
click at [167, 304] on div "Good to see you again! 👋 You already have an Eaze account. Would you like to lo…" at bounding box center [389, 199] width 779 height 399
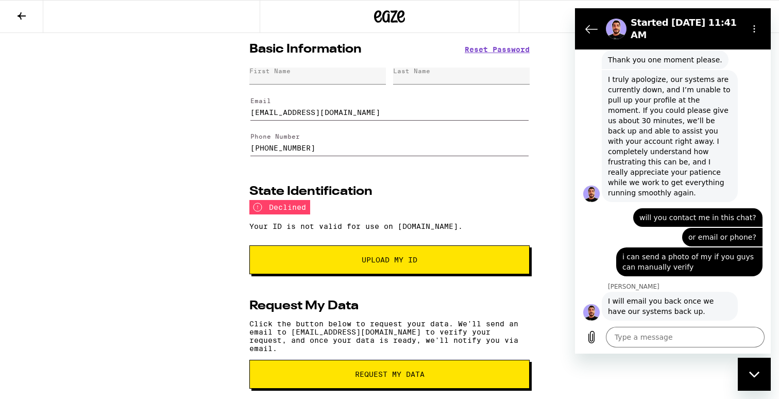
click at [315, 78] on div "First Name" at bounding box center [317, 75] width 136 height 17
click at [354, 115] on input "mister.clean1919@gmail.com" at bounding box center [389, 106] width 278 height 29
click at [344, 267] on button "Upload My ID" at bounding box center [389, 259] width 280 height 29
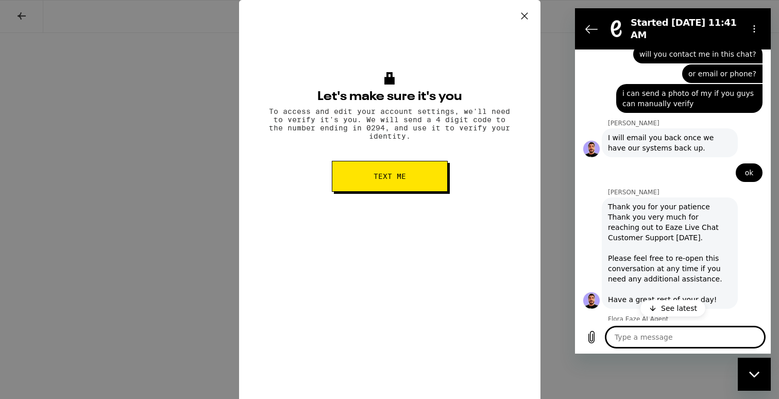
scroll to position [1173, 0]
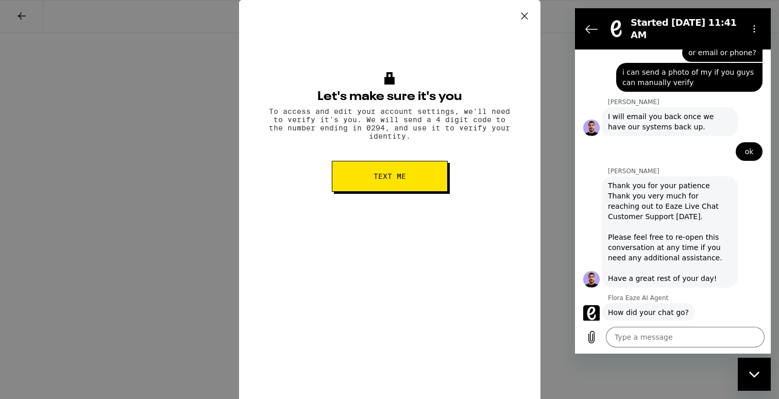
click at [740, 335] on button "Bad 👎" at bounding box center [742, 350] width 40 height 30
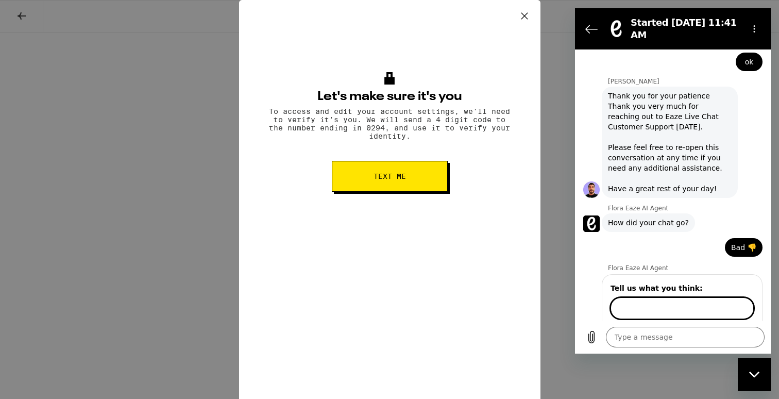
scroll to position [1261, 0]
click at [734, 331] on span "Send" at bounding box center [736, 337] width 18 height 12
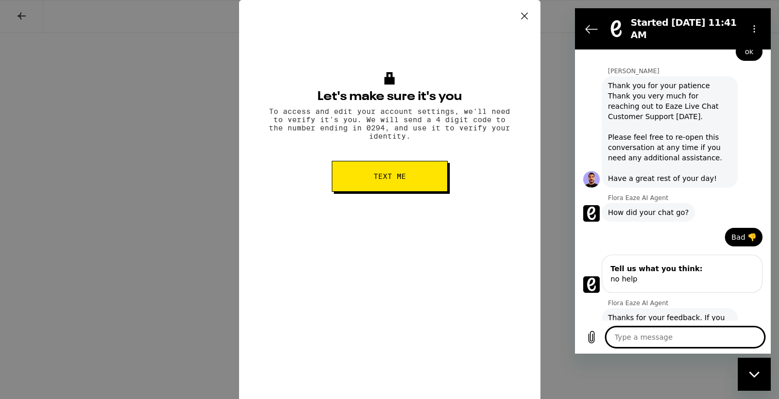
scroll to position [1275, 0]
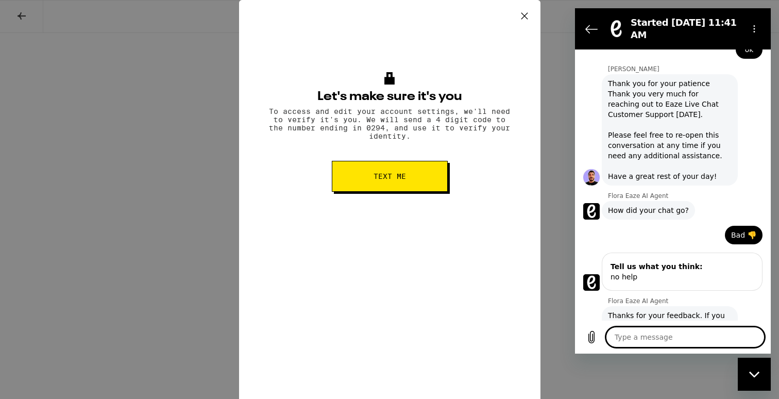
click at [411, 177] on button "Text me" at bounding box center [390, 176] width 116 height 31
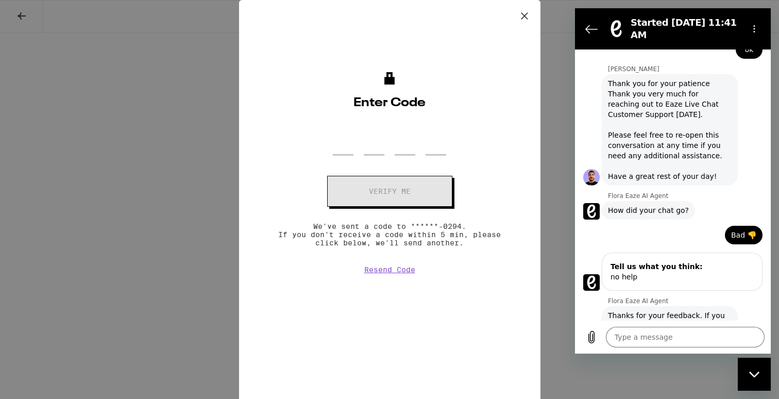
click at [387, 145] on div at bounding box center [389, 140] width 113 height 30
click at [335, 147] on input "OTP Code" at bounding box center [343, 140] width 21 height 30
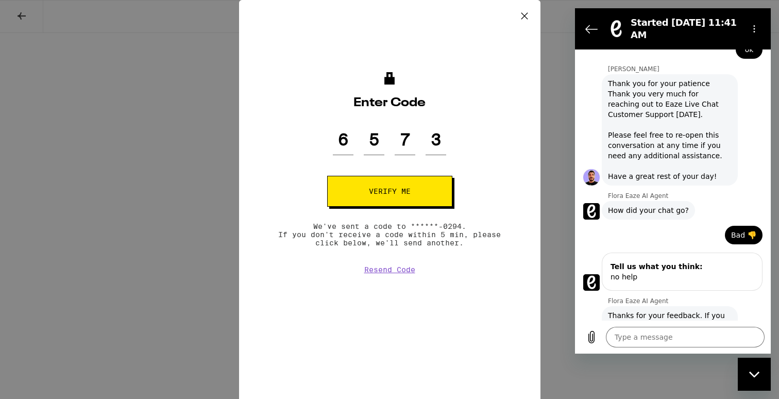
click at [414, 194] on button "Verify me" at bounding box center [389, 191] width 125 height 31
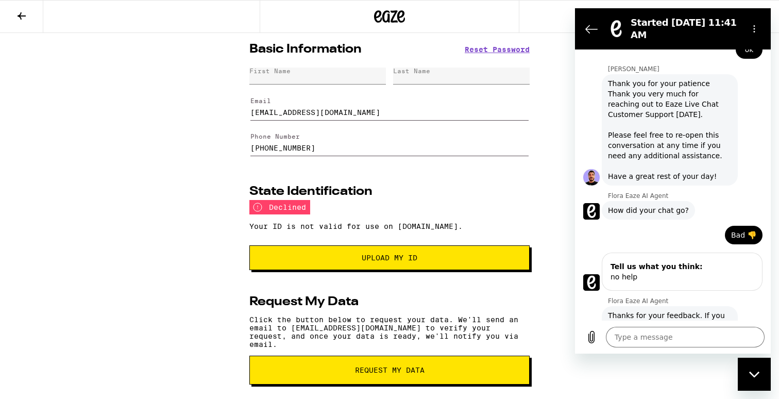
drag, startPoint x: 522, startPoint y: 254, endPoint x: 559, endPoint y: 155, distance: 106.6
click at [559, 157] on div "Basic Information Reset Password First Name Last Name Email mister.clean1919@gm…" at bounding box center [389, 283] width 779 height 500
click at [531, 263] on div "Basic Information Reset Password First Name Last Name Email mister.clean1919@gm…" at bounding box center [389, 283] width 297 height 500
click at [584, 24] on button "Back to the conversation list" at bounding box center [591, 29] width 21 height 21
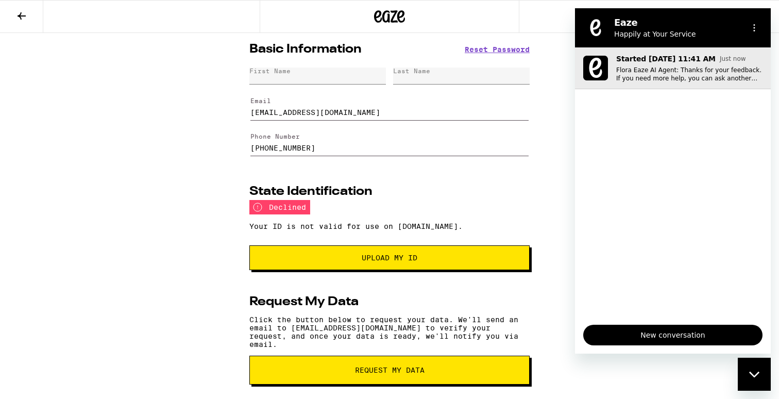
click at [681, 70] on p "Flora Eaze AI Agent: Thanks for your feedback. If you need more help, you can a…" at bounding box center [689, 74] width 146 height 16
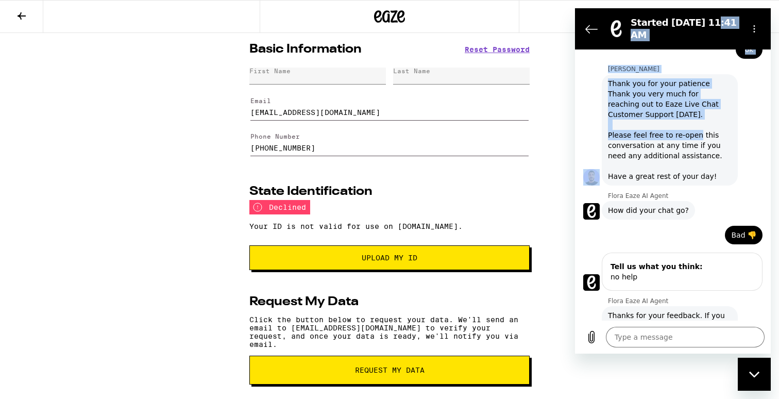
drag, startPoint x: 703, startPoint y: 21, endPoint x: 694, endPoint y: 103, distance: 82.3
click at [694, 101] on div "Started Sep 23 at 11:41 AM 11:41 AM Flora Eaze AI Agent Flora Eaze AI Agent say…" at bounding box center [673, 180] width 196 height 345
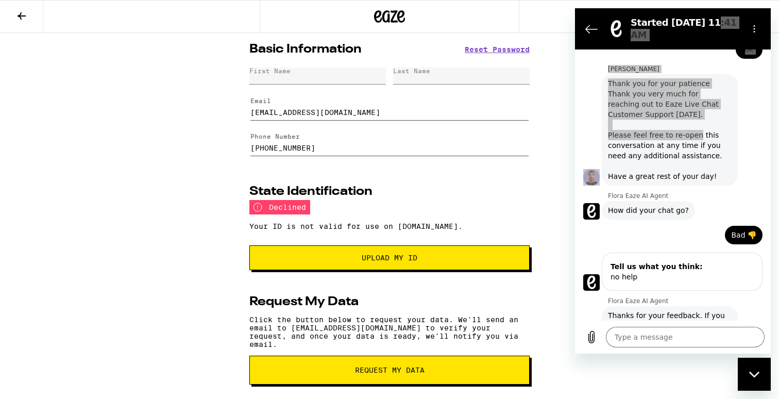
click at [756, 374] on icon "Close messaging window" at bounding box center [753, 374] width 10 height 6
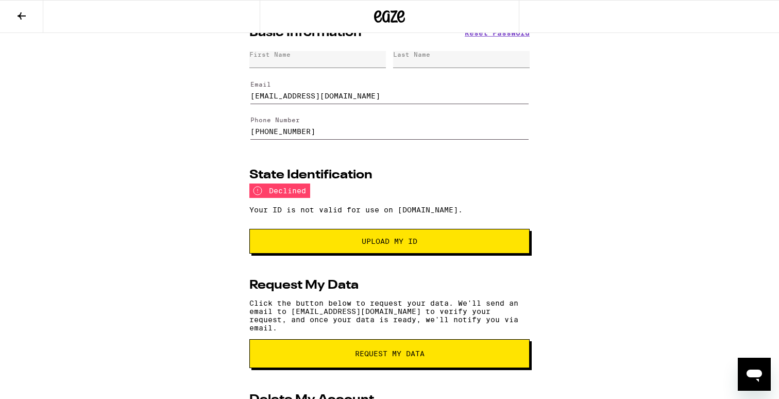
scroll to position [0, 0]
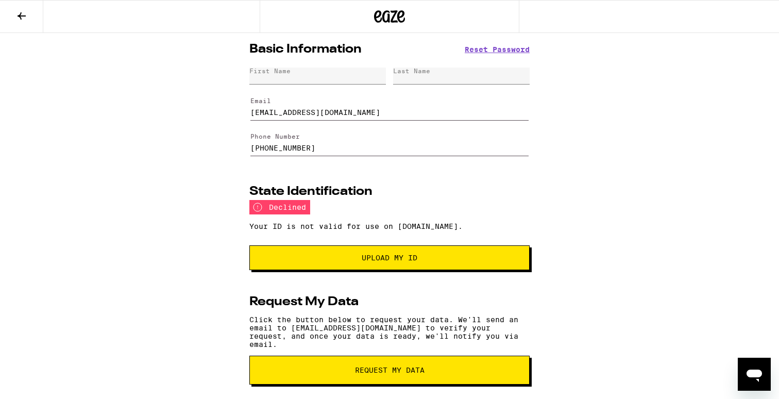
click at [371, 118] on input "mister.clean1919@gmail.com" at bounding box center [389, 106] width 278 height 29
click at [31, 11] on button at bounding box center [21, 17] width 43 height 32
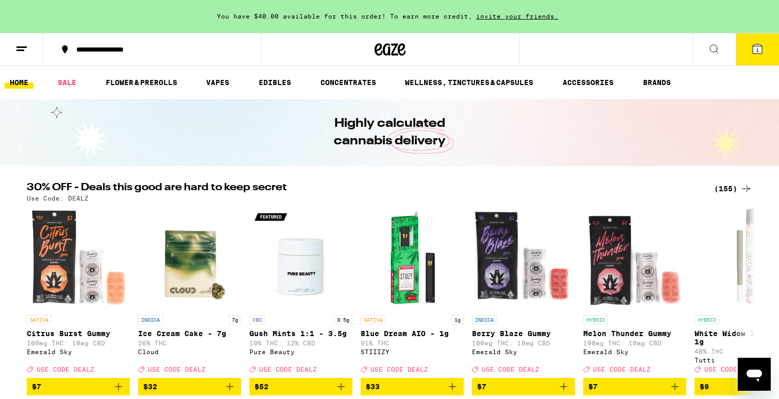
click at [25, 63] on button at bounding box center [21, 49] width 43 height 32
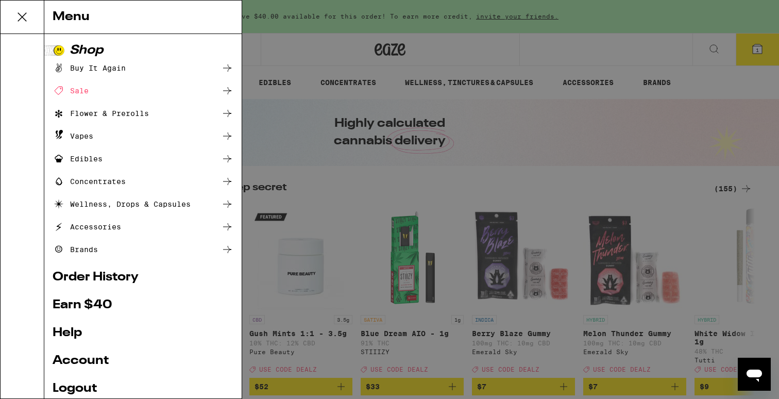
scroll to position [75, 0]
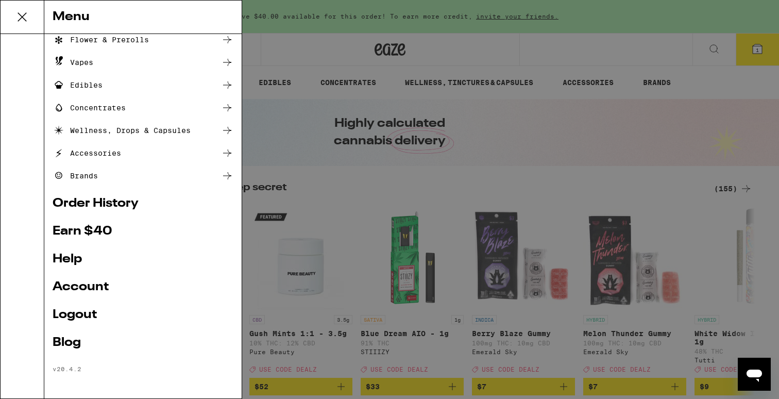
click at [101, 200] on link "Order History" at bounding box center [143, 203] width 181 height 12
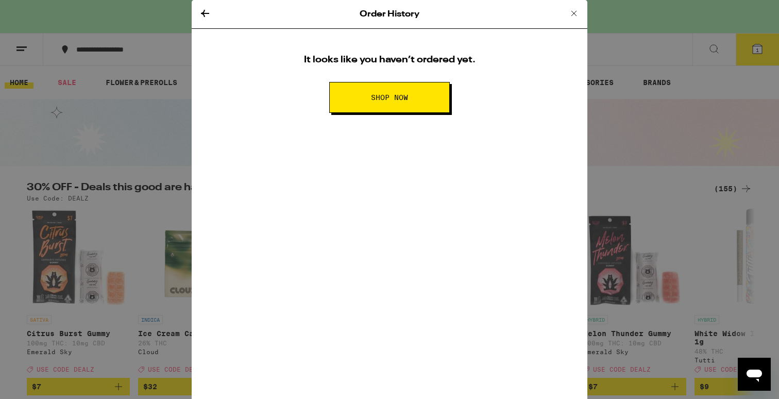
click at [202, 17] on icon at bounding box center [205, 13] width 12 height 12
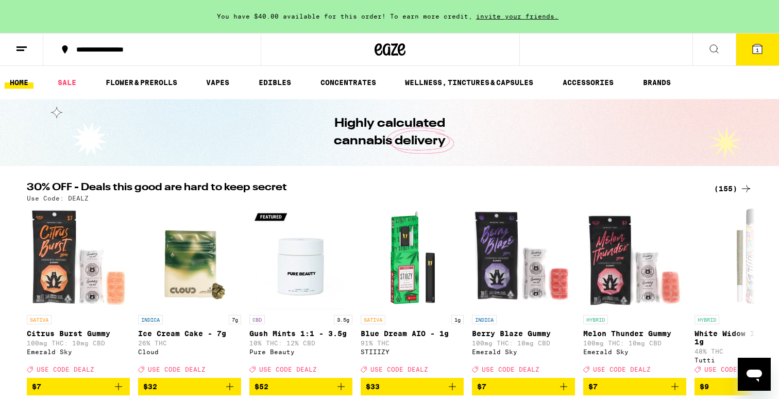
click at [24, 55] on button at bounding box center [21, 49] width 43 height 32
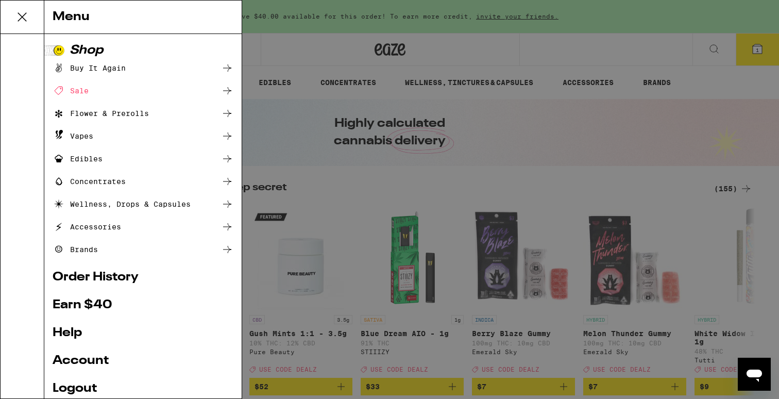
click at [90, 280] on link "Order History" at bounding box center [143, 277] width 181 height 12
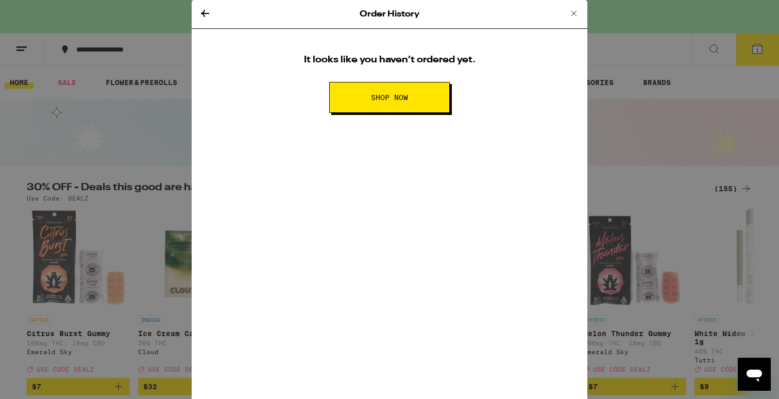
click at [52, 170] on div "Order History It looks like you haven’t ordered yet. SHOP NOW" at bounding box center [389, 199] width 779 height 399
click at [203, 14] on icon at bounding box center [205, 13] width 8 height 7
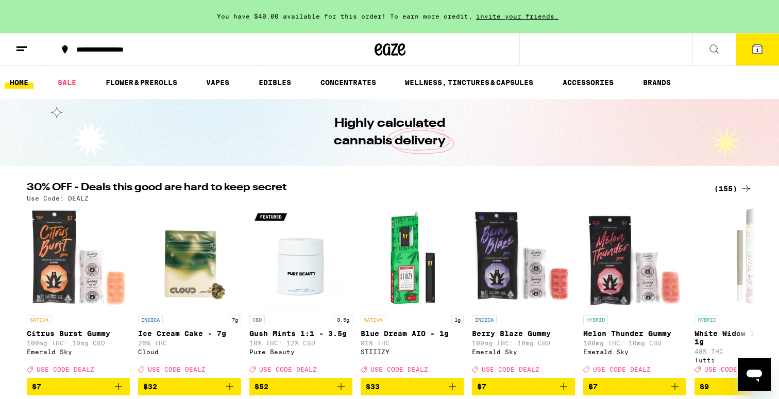
click at [208, 15] on div "Order History It looks like you haven’t ordered yet. SHOP NOW" at bounding box center [389, 199] width 779 height 399
click at [20, 54] on icon at bounding box center [21, 49] width 12 height 12
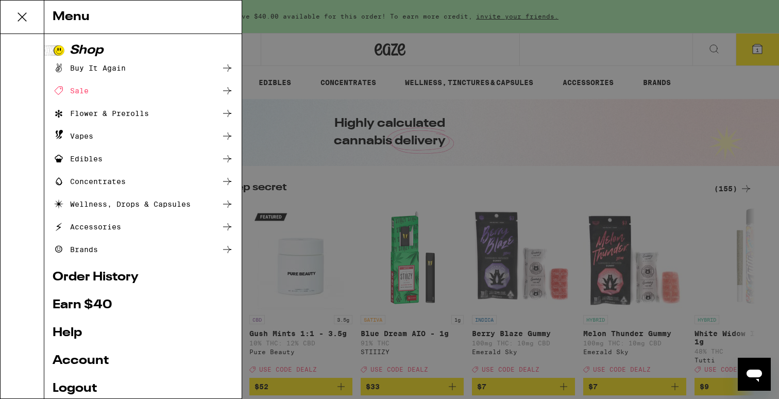
click at [84, 359] on link "Account" at bounding box center [143, 360] width 181 height 12
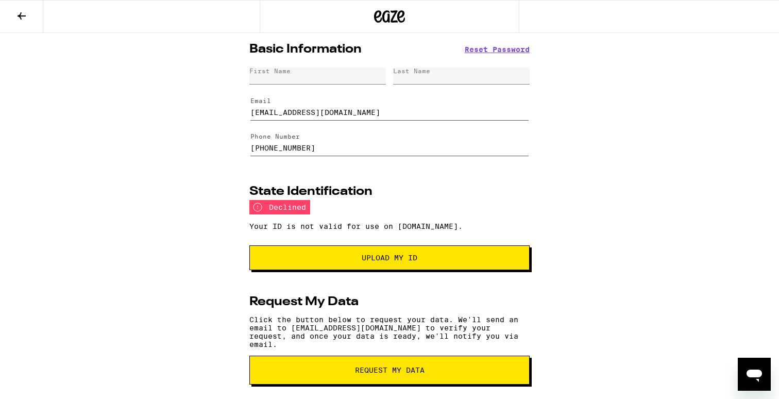
click at [13, 23] on button at bounding box center [21, 17] width 43 height 32
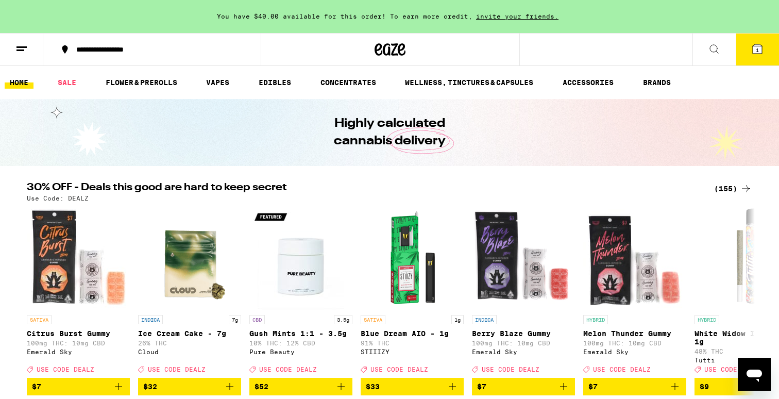
click at [24, 58] on button at bounding box center [21, 49] width 43 height 32
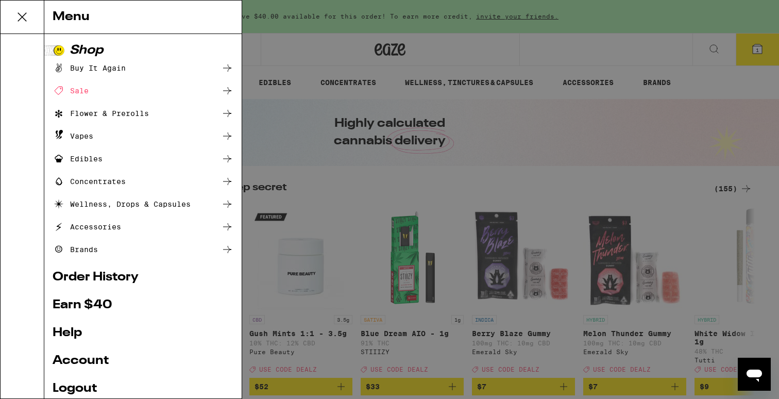
scroll to position [75, 0]
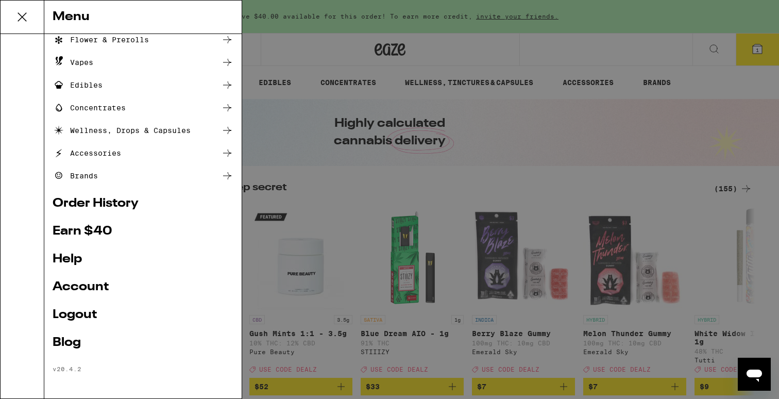
click at [68, 254] on link "Help" at bounding box center [143, 259] width 181 height 12
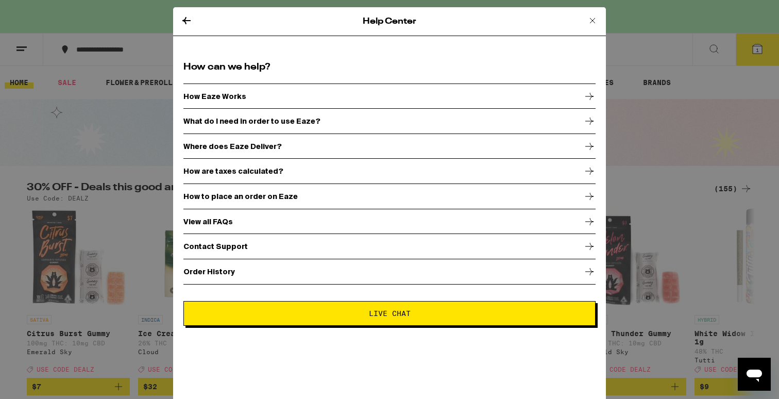
click at [233, 92] on p "How Eaze Works" at bounding box center [214, 96] width 63 height 8
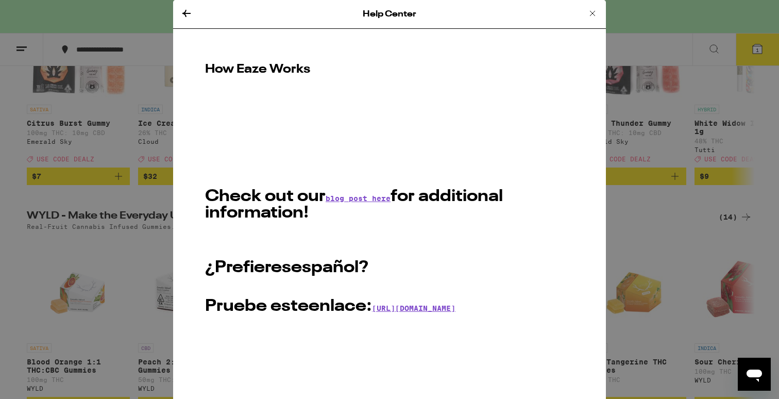
scroll to position [225, 0]
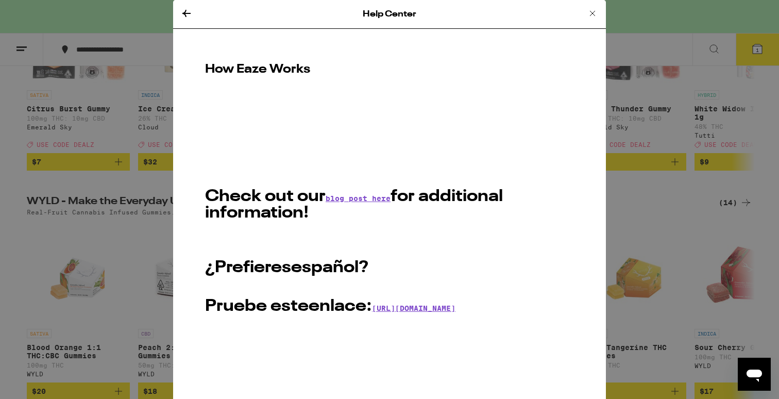
click at [190, 12] on icon at bounding box center [186, 13] width 12 height 12
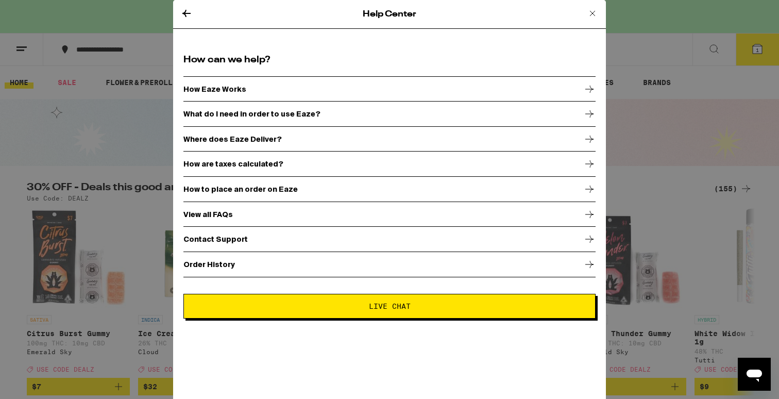
click at [252, 219] on div "View all FAQs" at bounding box center [389, 214] width 412 height 26
click at [306, 218] on div "View all FAQs" at bounding box center [389, 214] width 412 height 26
click at [322, 244] on div "Contact Support" at bounding box center [389, 239] width 412 height 26
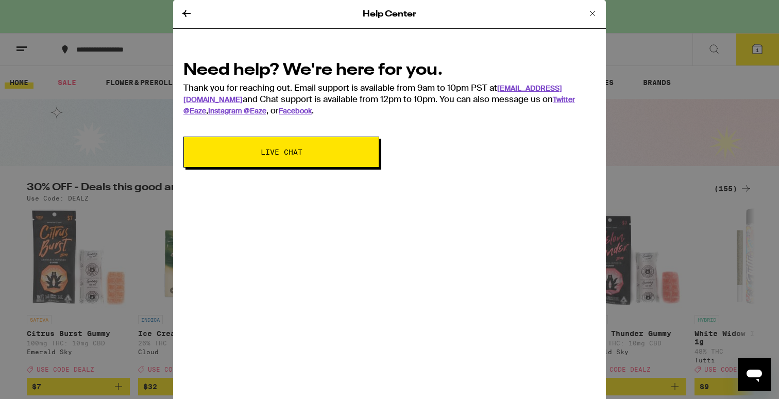
click at [187, 10] on icon at bounding box center [186, 13] width 12 height 12
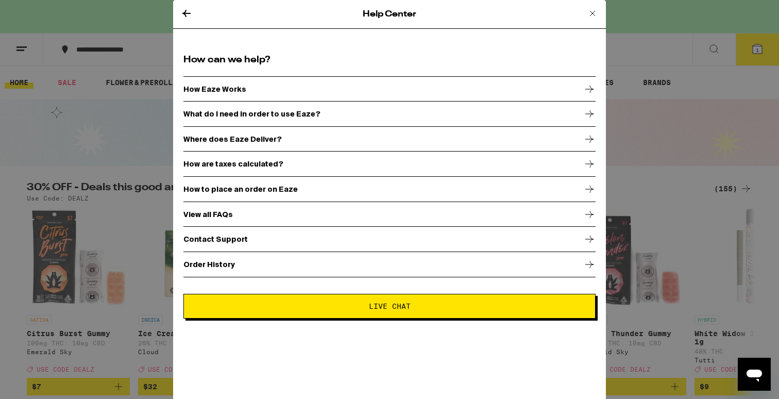
click at [297, 132] on div "Where does Eaze Deliver?" at bounding box center [389, 139] width 412 height 26
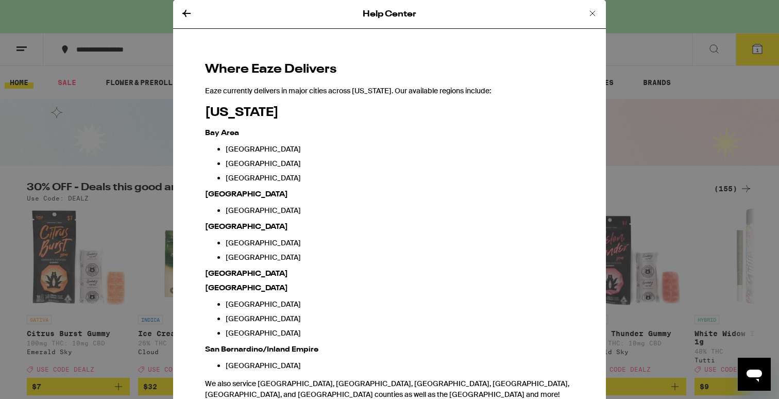
click at [195, 23] on div "Help Center" at bounding box center [389, 14] width 433 height 29
click at [189, 19] on icon at bounding box center [186, 13] width 12 height 12
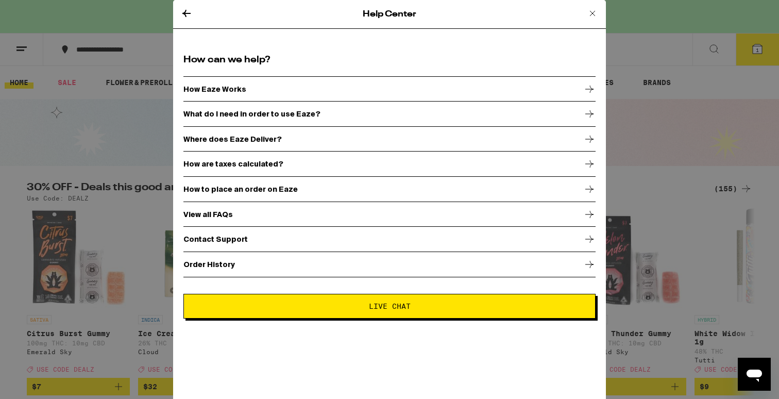
click at [184, 14] on icon at bounding box center [186, 13] width 12 height 12
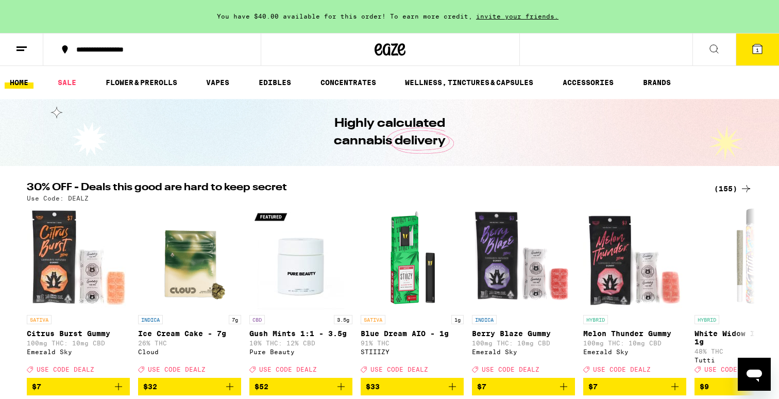
click at [489, 23] on div "You have $40.00 available for this order! To earn more credit, invite your frie…" at bounding box center [389, 16] width 779 height 33
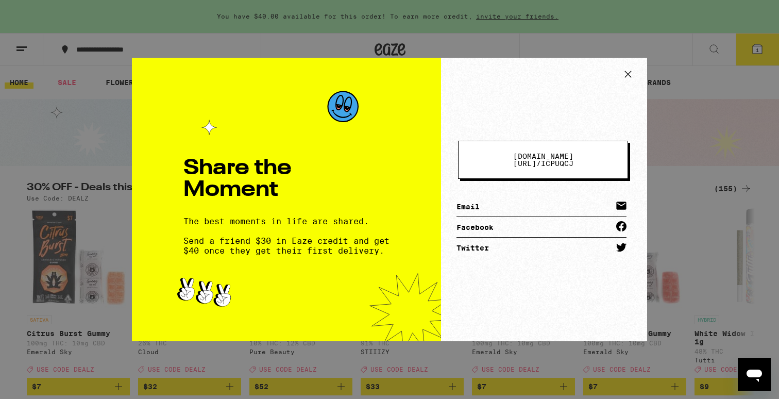
click at [301, 11] on div "Share the Moment The best moments in life are shared. Send a friend $30 in Eaze…" at bounding box center [389, 199] width 779 height 399
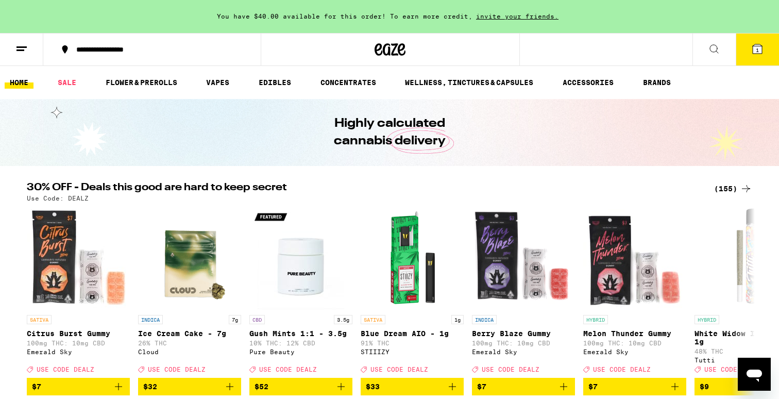
click at [440, 26] on div "You have $40.00 available for this order! To earn more credit, invite your frie…" at bounding box center [389, 16] width 779 height 33
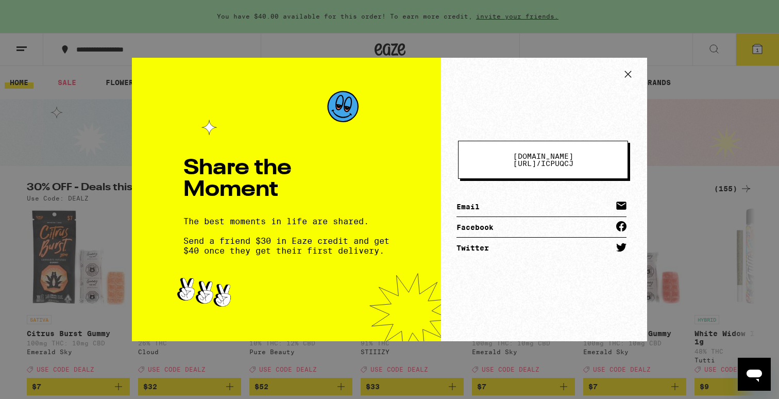
click at [400, 38] on div "Share the Moment The best moments in life are shared. Send a friend $30 in Eaze…" at bounding box center [389, 199] width 779 height 399
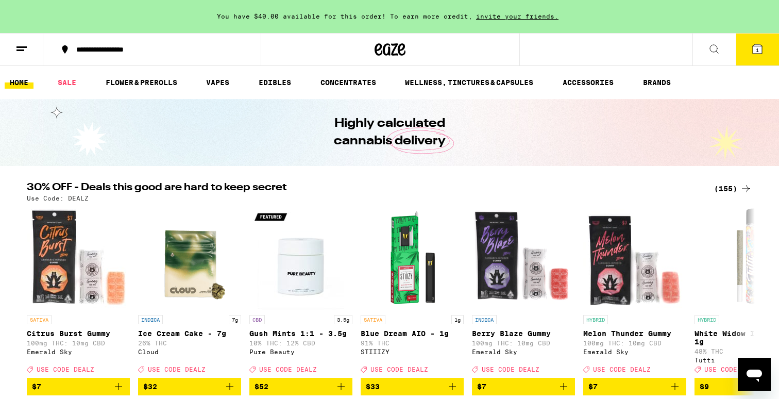
click at [594, 93] on ul "HOME SALE FLOWER & PREROLLS VAPES EDIBLES CONCENTRATES WELLNESS, TINCTURES & CA…" at bounding box center [389, 82] width 779 height 33
click at [584, 78] on link "ACCESSORIES" at bounding box center [587, 82] width 61 height 12
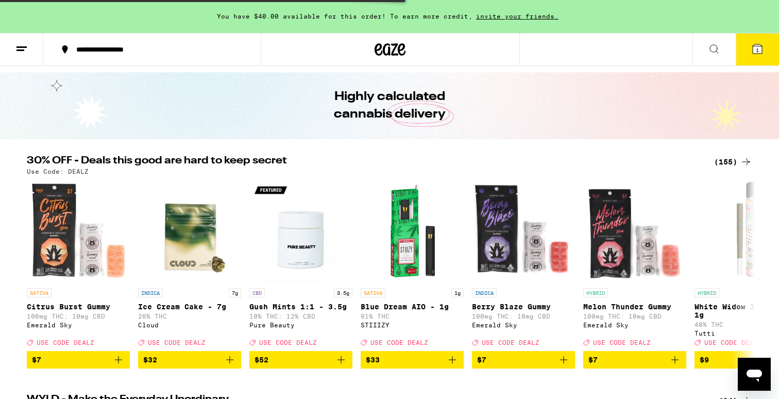
scroll to position [28, 0]
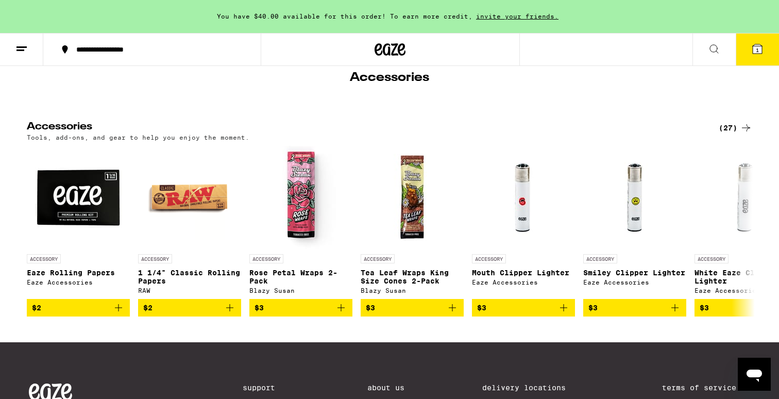
scroll to position [60, 0]
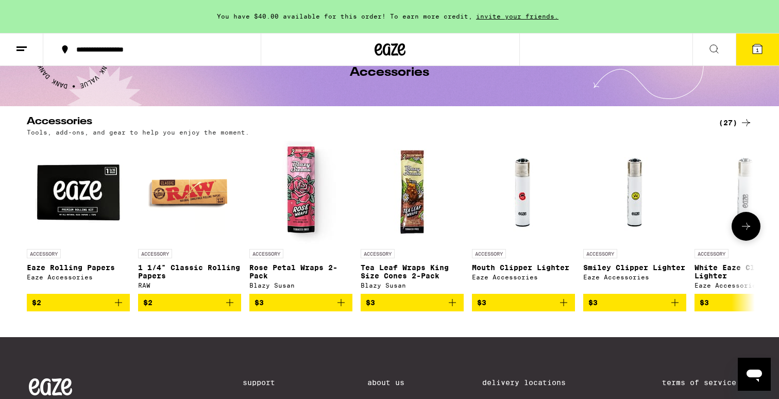
click at [743, 225] on icon at bounding box center [746, 226] width 12 height 12
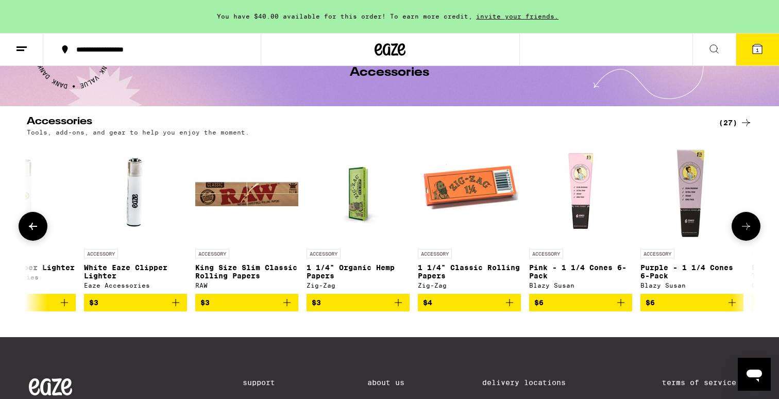
scroll to position [0, 613]
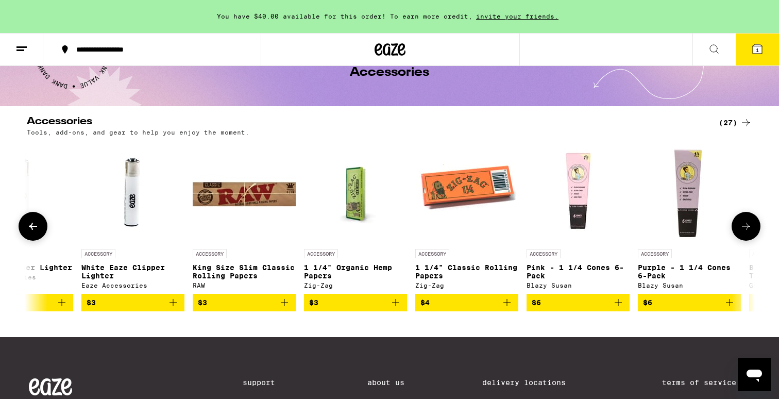
click at [742, 225] on icon at bounding box center [746, 226] width 12 height 12
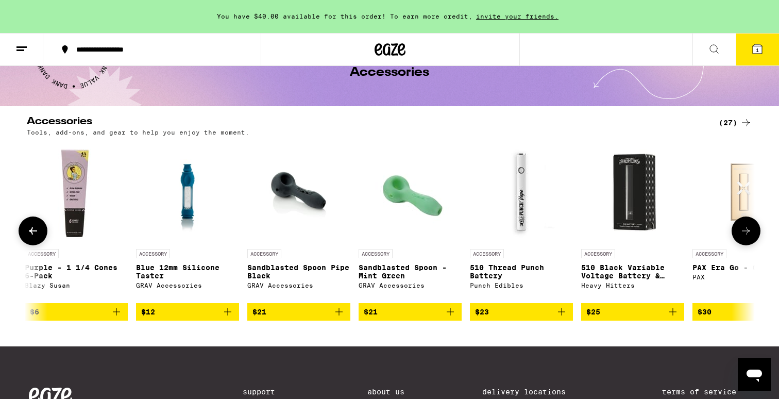
click at [742, 225] on button at bounding box center [745, 230] width 29 height 29
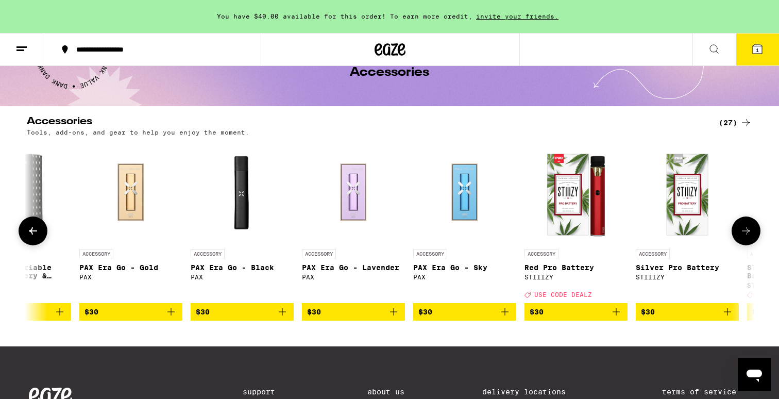
click at [742, 225] on button at bounding box center [745, 230] width 29 height 29
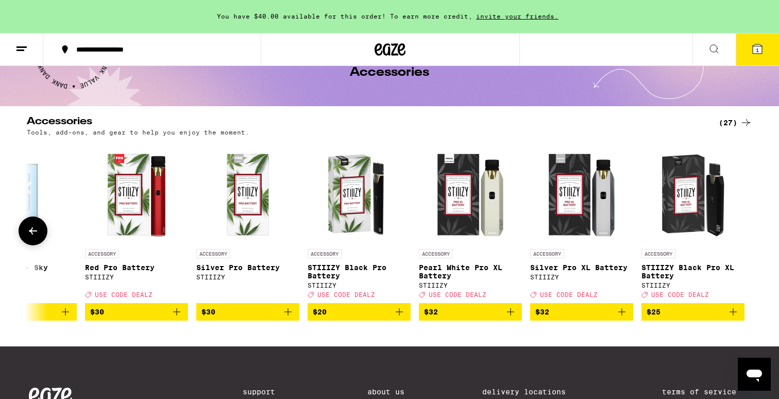
scroll to position [0, 2279]
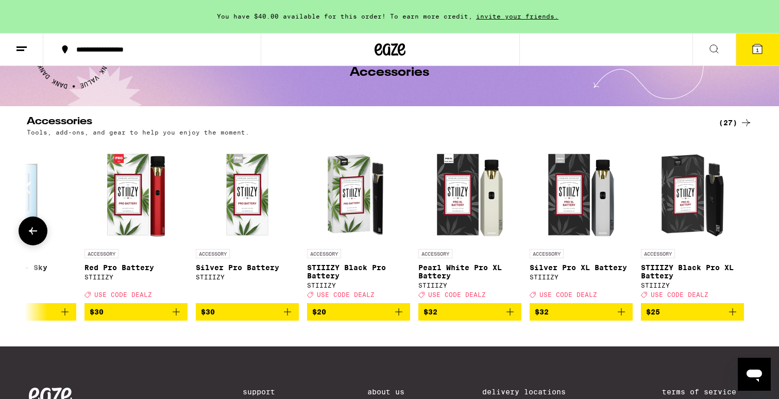
click at [742, 225] on div at bounding box center [745, 230] width 29 height 29
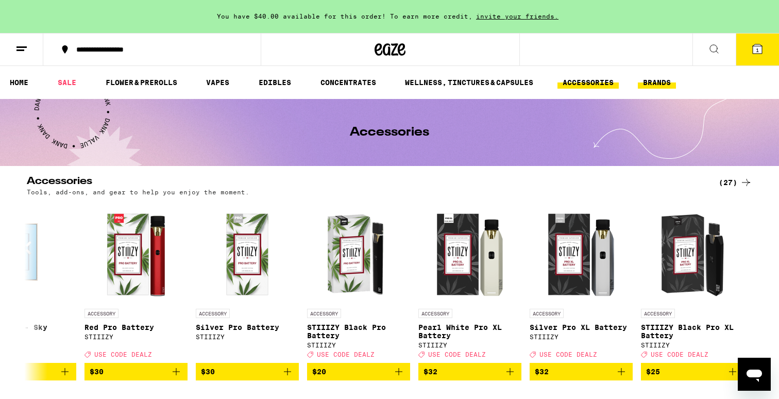
click at [647, 84] on link "BRANDS" at bounding box center [657, 82] width 38 height 12
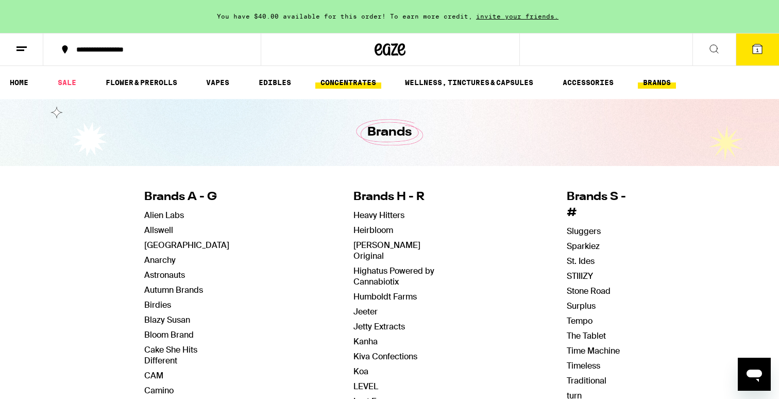
click at [344, 80] on link "CONCENTRATES" at bounding box center [348, 82] width 66 height 12
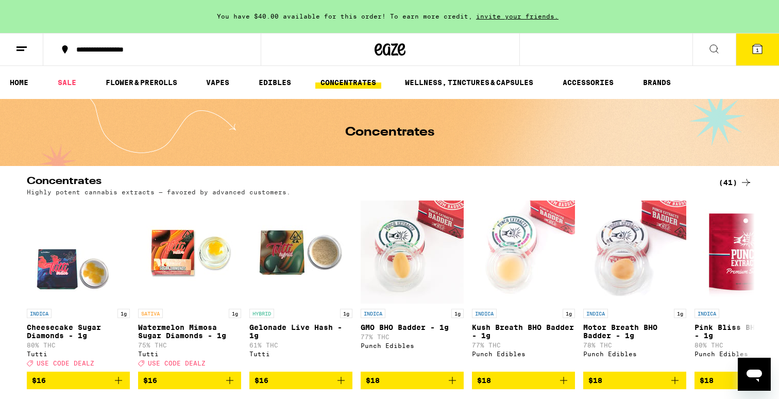
click at [268, 89] on ul "HOME SALE FLOWER & PREROLLS VAPES EDIBLES CONCENTRATES WELLNESS, TINCTURES & CA…" at bounding box center [389, 82] width 779 height 33
click at [265, 82] on link "EDIBLES" at bounding box center [274, 82] width 43 height 12
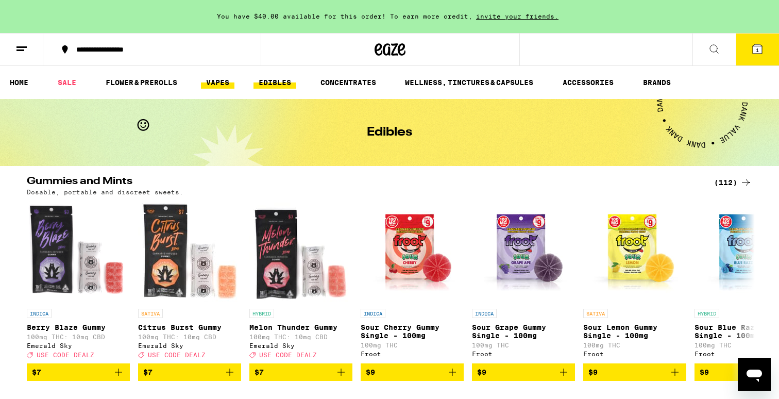
click at [220, 77] on link "VAPES" at bounding box center [217, 82] width 33 height 12
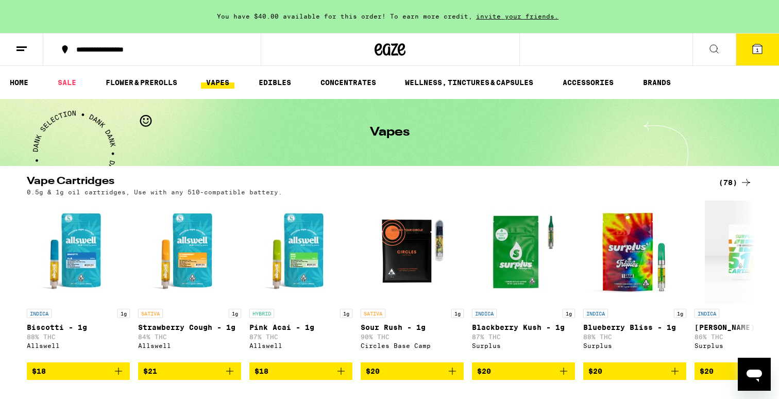
click at [24, 51] on icon at bounding box center [21, 49] width 12 height 12
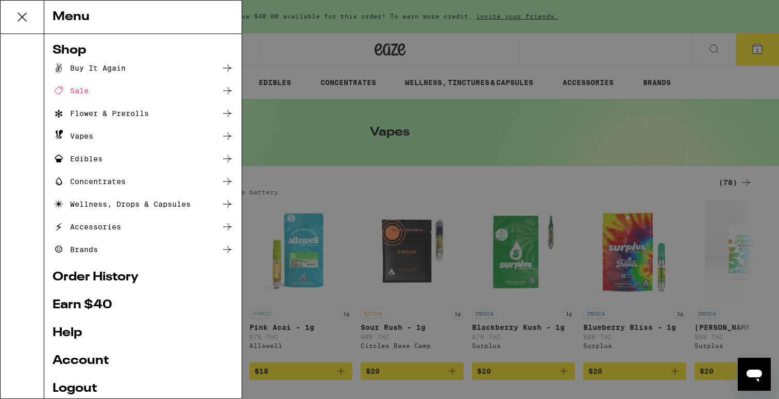
scroll to position [75, 0]
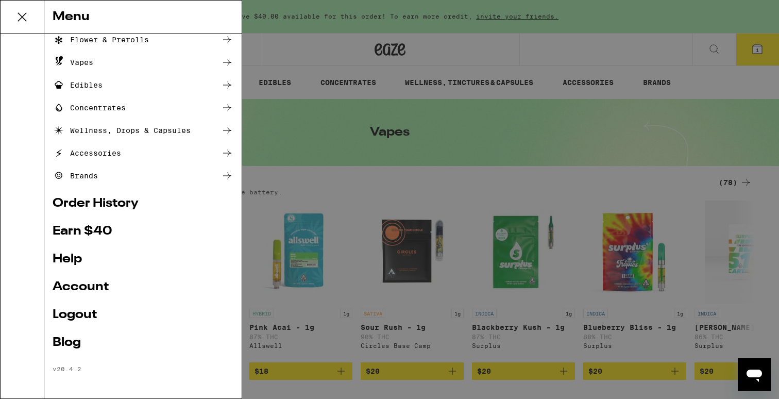
click at [74, 264] on ul "Shop Buy It Again Sale Flower & Prerolls Vapes Edibles Concentrates Wellness, D…" at bounding box center [143, 172] width 181 height 402
click at [73, 258] on link "Help" at bounding box center [143, 259] width 181 height 12
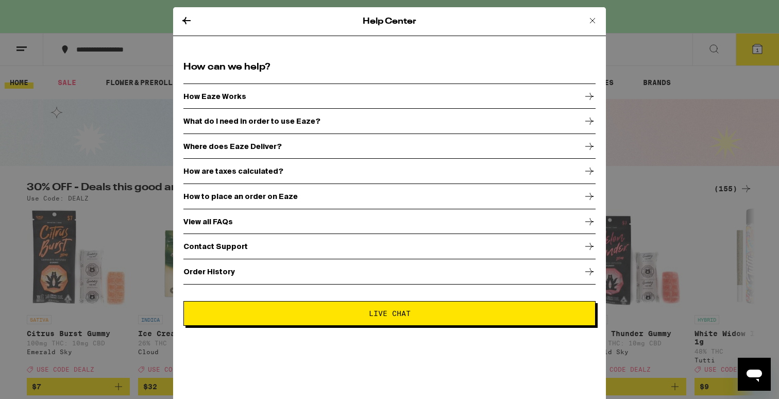
click at [237, 198] on p "How to place an order on Eaze" at bounding box center [240, 196] width 114 height 8
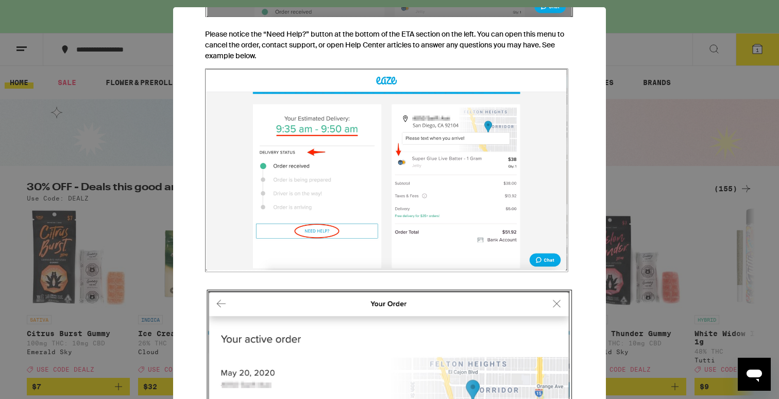
scroll to position [2888, 0]
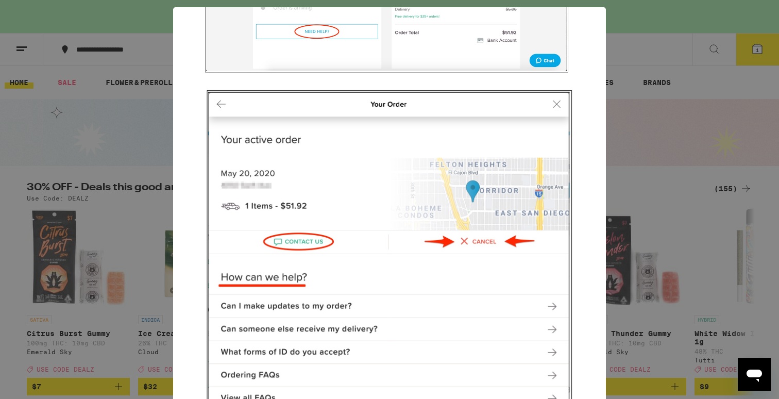
click at [88, 94] on div "Help Center How to Place an Eaze Order It's 2022. You are about to order cannab…" at bounding box center [389, 199] width 779 height 399
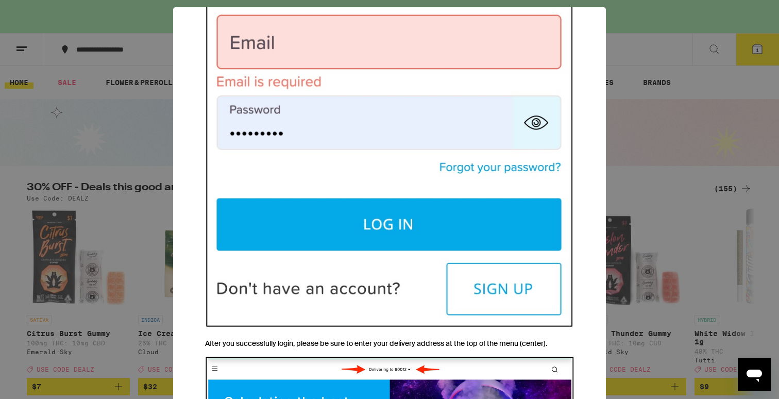
scroll to position [0, 0]
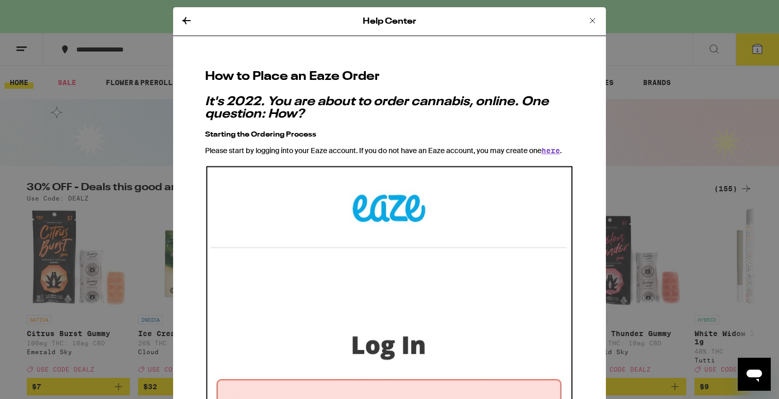
click at [591, 19] on icon at bounding box center [592, 20] width 5 height 5
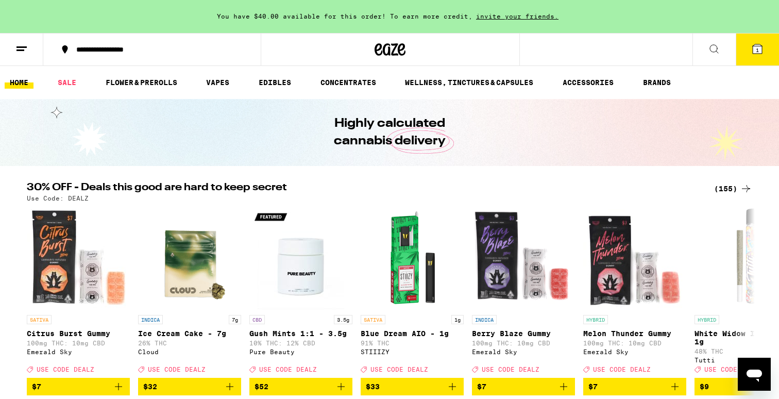
click at [745, 58] on button "1" at bounding box center [757, 49] width 43 height 32
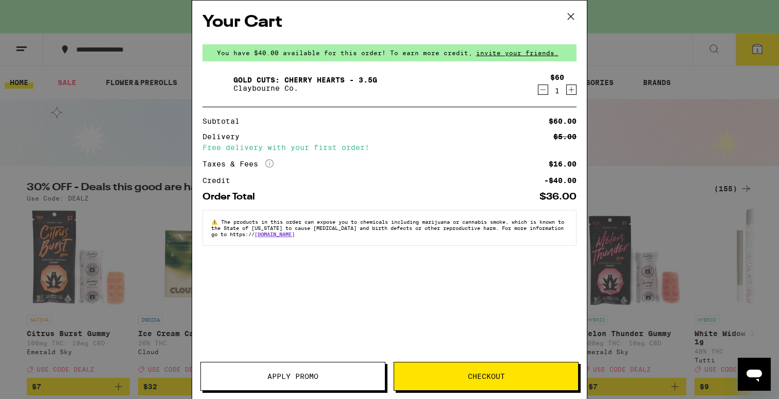
click at [449, 371] on button "Checkout" at bounding box center [486, 376] width 185 height 29
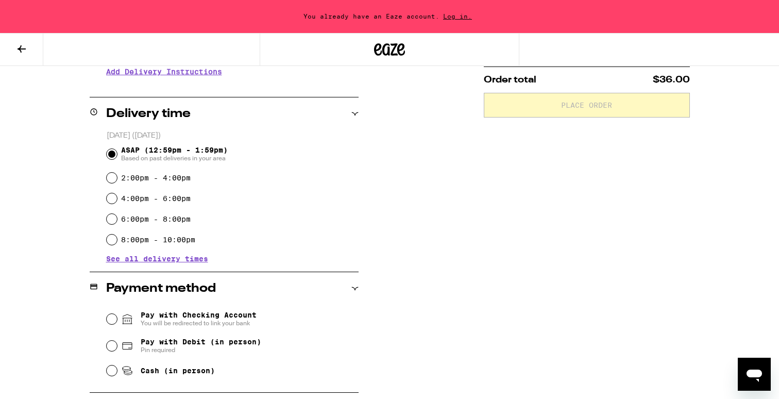
scroll to position [288, 0]
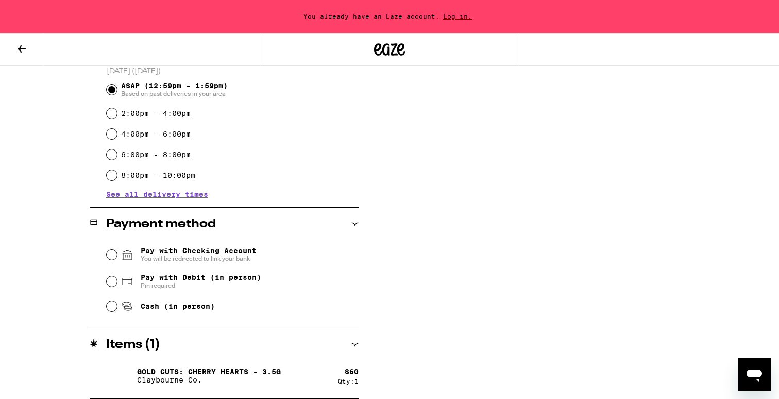
click at [198, 308] on span "Cash (in person)" at bounding box center [178, 306] width 74 height 8
click at [117, 308] on input "Cash (in person)" at bounding box center [112, 306] width 10 height 10
radio input "true"
click at [218, 261] on span "You will be redirected to link your bank" at bounding box center [199, 258] width 116 height 8
click at [117, 260] on input "Pay with Checking Account You will be redirected to link your bank" at bounding box center [112, 254] width 10 height 10
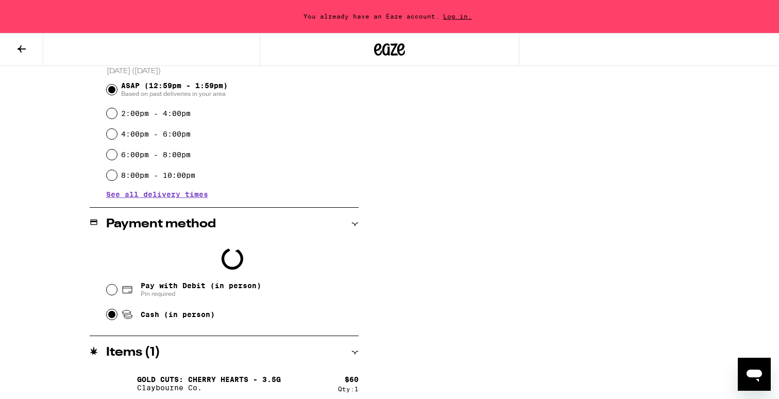
scroll to position [296, 0]
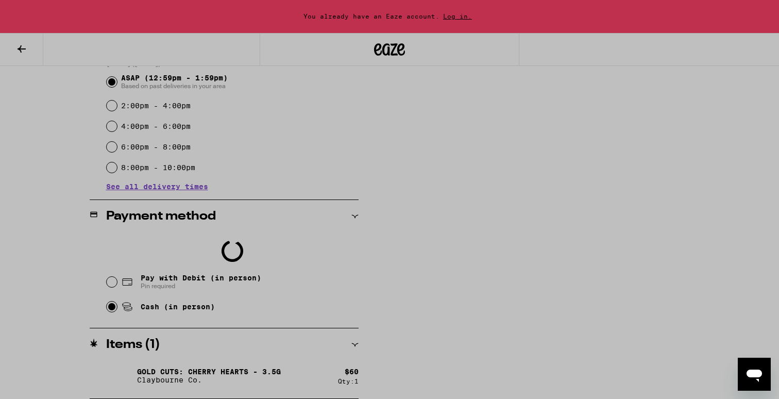
click at [193, 306] on body "**********" at bounding box center [389, 51] width 779 height 694
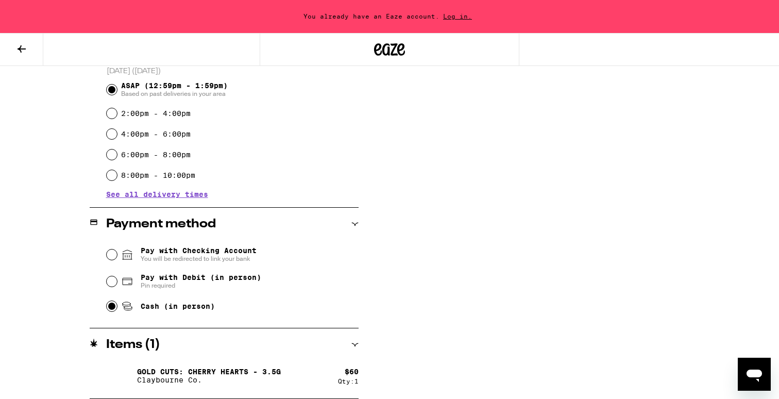
scroll to position [288, 0]
click at [184, 310] on span "Cash (in person)" at bounding box center [178, 306] width 74 height 8
click at [117, 310] on input "Cash (in person)" at bounding box center [112, 306] width 10 height 10
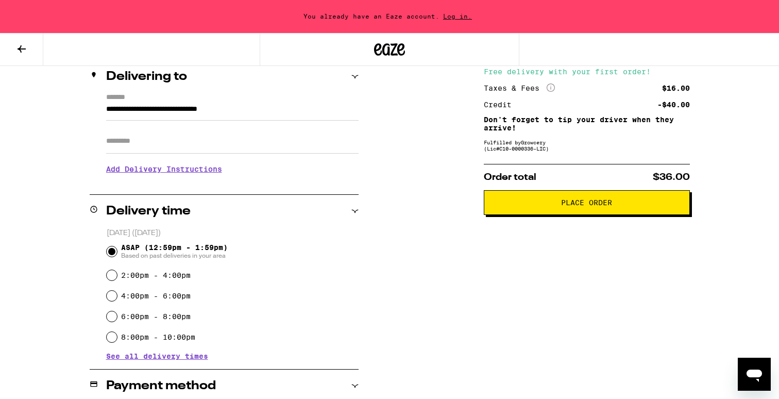
scroll to position [0, 0]
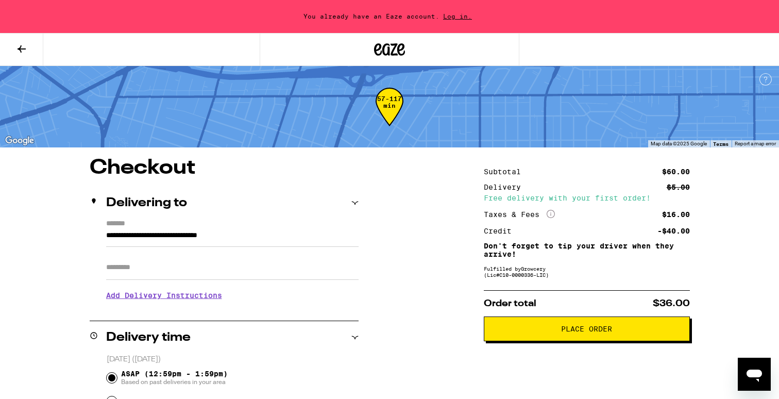
click at [522, 327] on button "Place Order" at bounding box center [587, 328] width 206 height 25
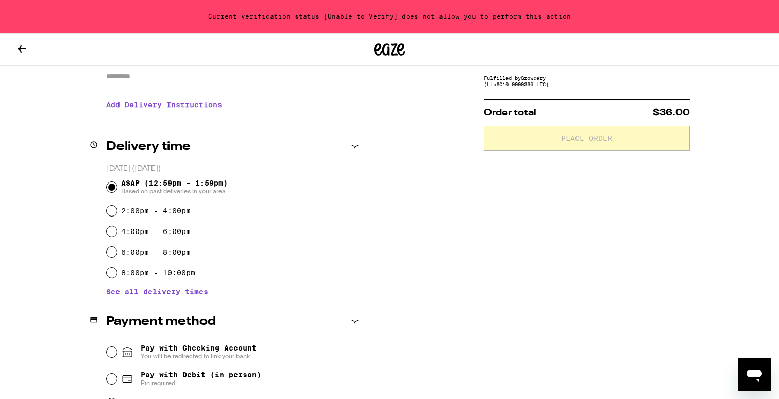
scroll to position [192, 0]
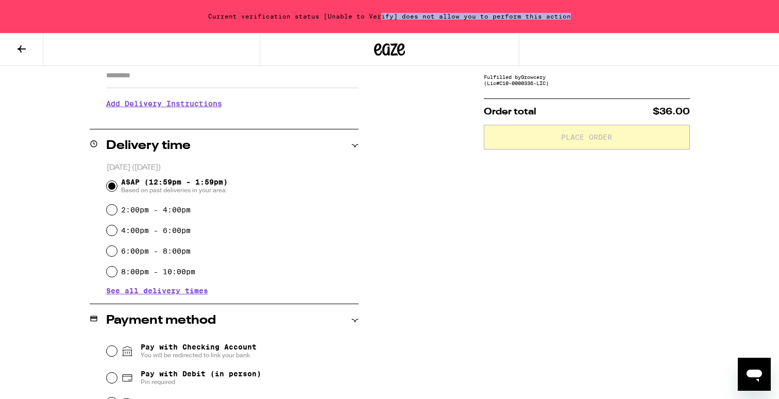
click at [381, 20] on div "Current verification status [Unable to Verify] does not allow you to perform th…" at bounding box center [389, 16] width 779 height 33
click at [372, 19] on div "Current verification status [Unable to Verify] does not allow you to perform th…" at bounding box center [389, 16] width 779 height 33
click at [356, 115] on h3 "Add Delivery Instructions" at bounding box center [232, 104] width 252 height 24
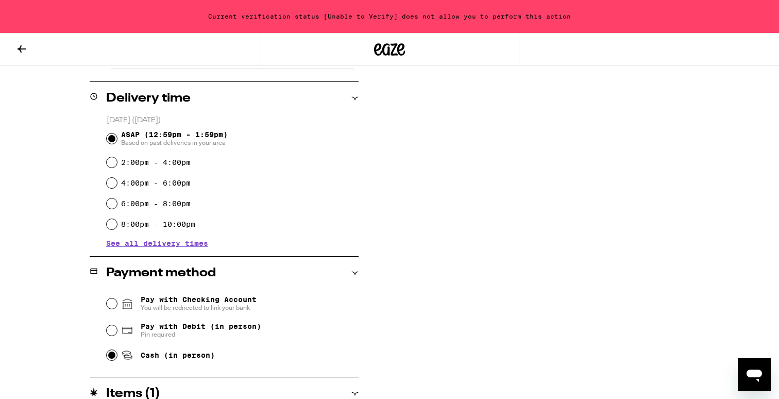
scroll to position [366, 0]
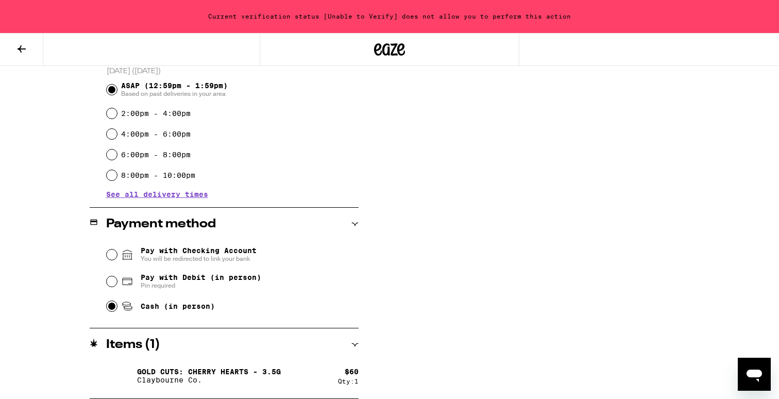
click at [320, 370] on div "Gold Cuts: Cherry Hearts - 3.5g [PERSON_NAME] Co." at bounding box center [222, 375] width 232 height 29
click at [356, 355] on div "Items ( 1 )" at bounding box center [224, 344] width 269 height 33
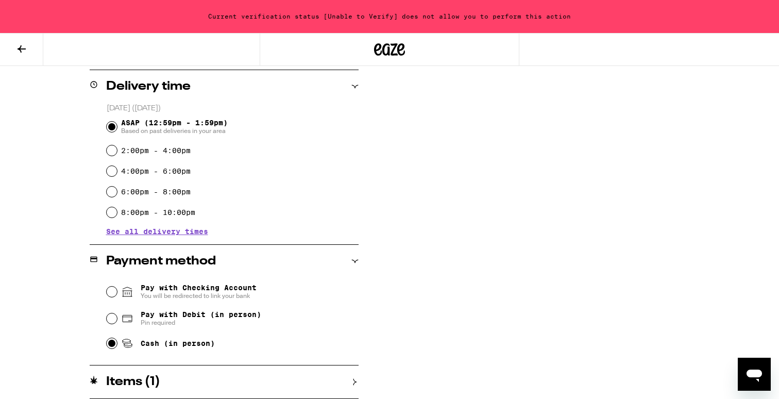
click at [345, 378] on div "Items ( 1 )" at bounding box center [224, 381] width 269 height 12
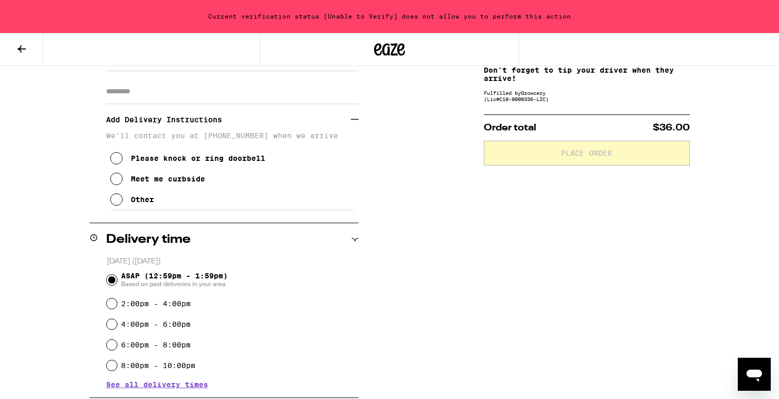
scroll to position [0, 0]
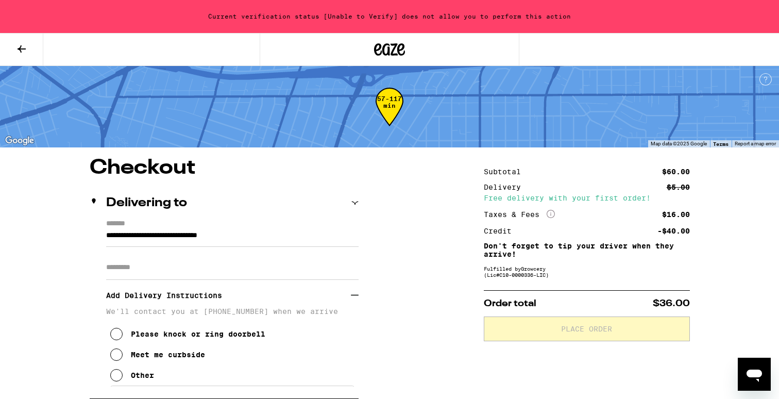
drag, startPoint x: 367, startPoint y: 111, endPoint x: 410, endPoint y: 105, distance: 43.2
click at [410, 105] on div "57-117 min" at bounding box center [389, 106] width 779 height 81
click at [684, 185] on div "$5.00" at bounding box center [678, 186] width 23 height 7
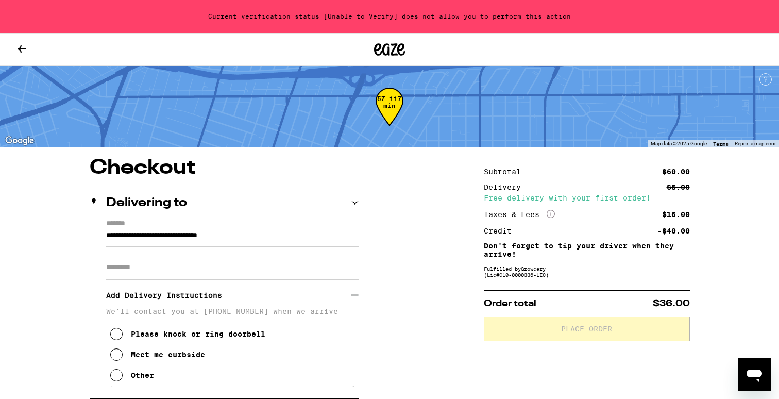
click at [548, 215] on icon "More Info" at bounding box center [550, 214] width 8 height 8
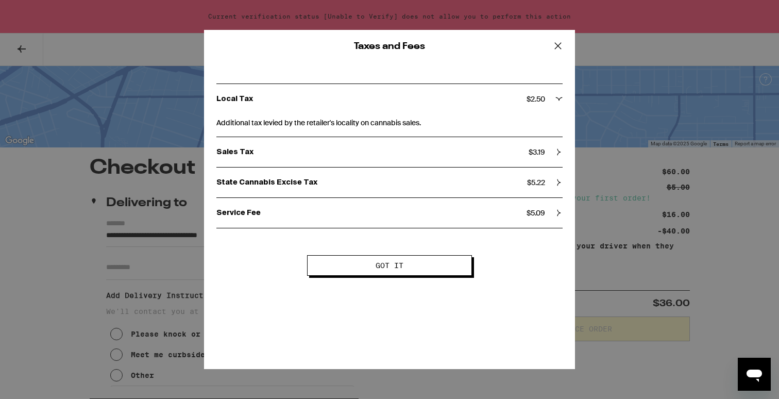
click at [558, 186] on div "State Cannabis Excise Tax $ 5.22" at bounding box center [389, 182] width 346 height 9
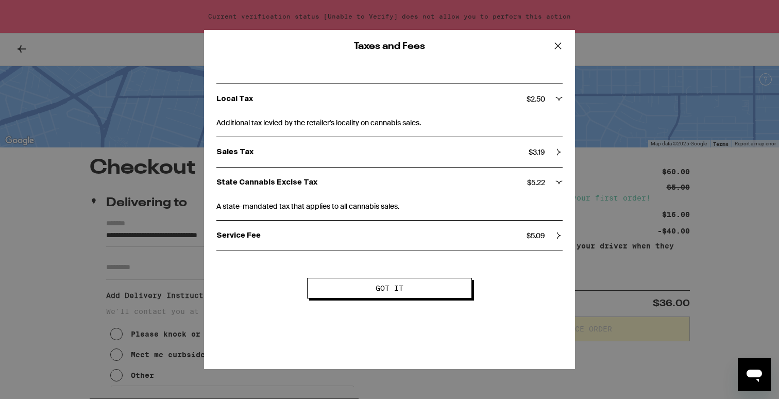
click at [557, 186] on icon at bounding box center [558, 182] width 7 height 7
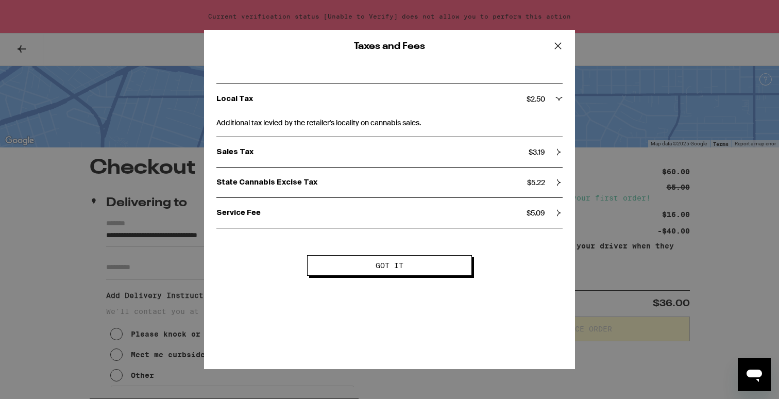
click at [552, 204] on div "Service Fee $ 5.09" at bounding box center [389, 213] width 346 height 30
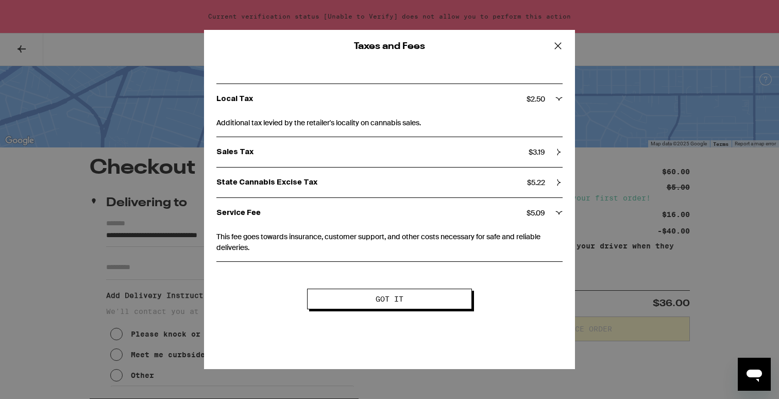
click at [545, 160] on div "Sales Tax $ 3.19" at bounding box center [389, 152] width 346 height 30
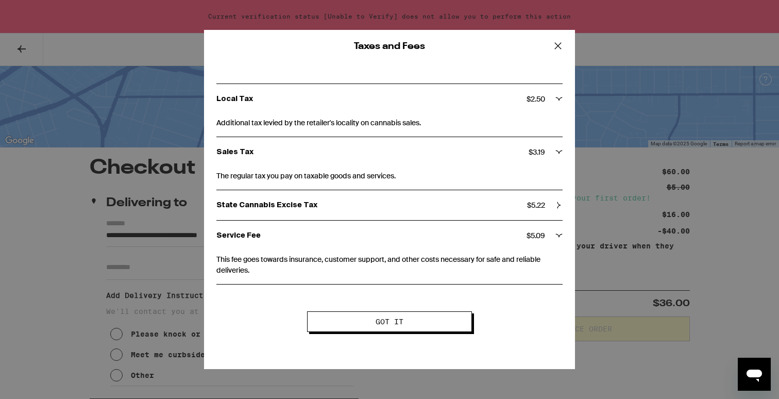
click at [609, 149] on div "Taxes and Fees Local Tax $ 2.50 Additional tax levied by the retailer's localit…" at bounding box center [389, 199] width 779 height 399
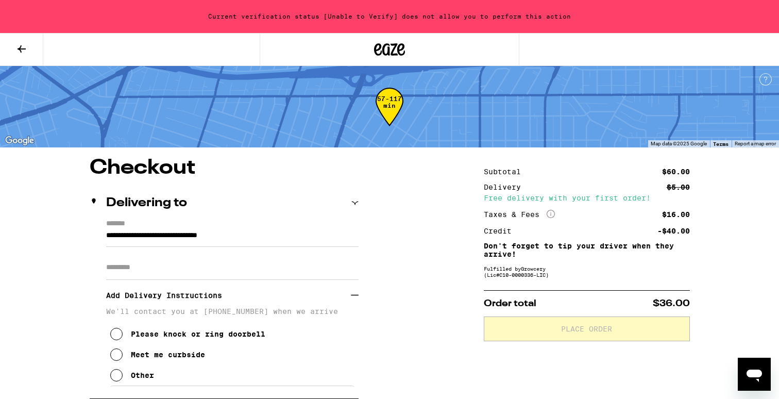
drag, startPoint x: 25, startPoint y: 39, endPoint x: 91, endPoint y: 45, distance: 66.3
click at [91, 45] on div at bounding box center [130, 49] width 260 height 33
click at [19, 55] on button at bounding box center [21, 49] width 43 height 32
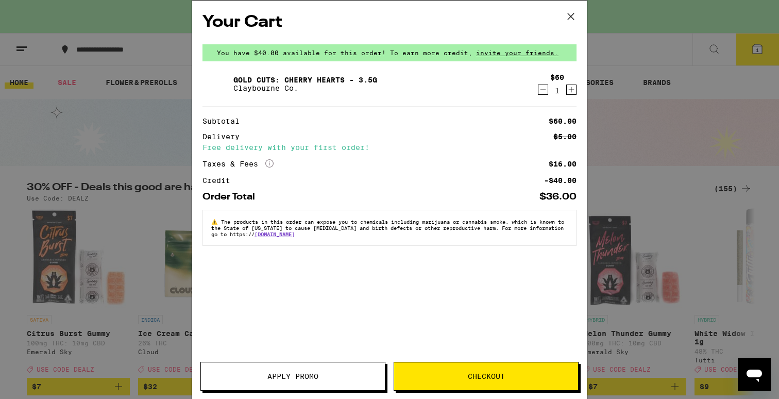
click at [143, 194] on div "Your Cart You have $40.00 available for this order! To earn more credit, invite…" at bounding box center [389, 199] width 779 height 399
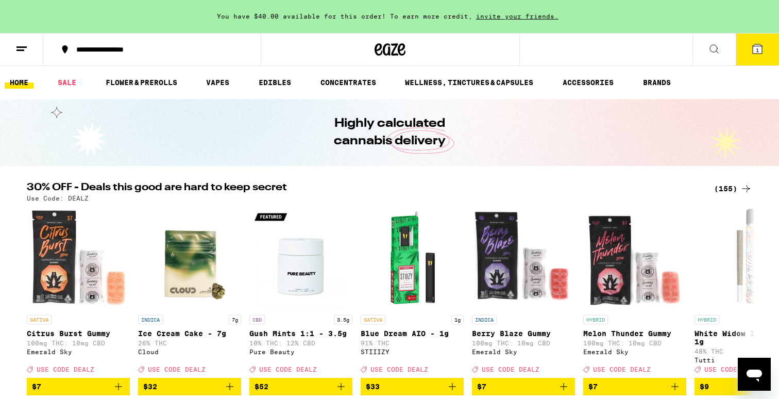
click at [764, 56] on button "1" at bounding box center [757, 49] width 43 height 32
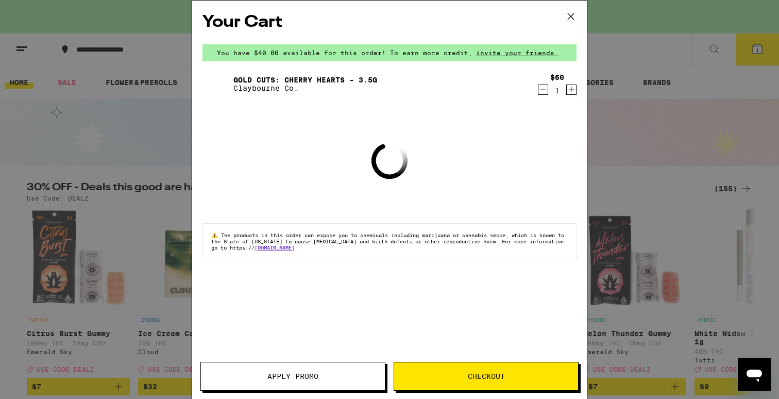
click at [469, 381] on button "Checkout" at bounding box center [486, 376] width 185 height 29
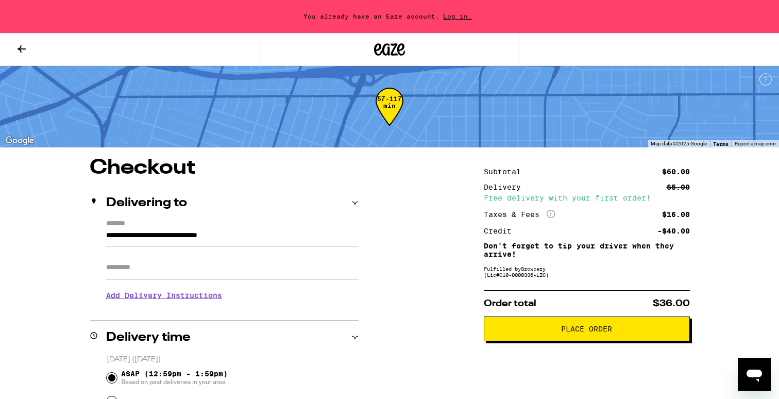
click at [517, 330] on span "Place Order" at bounding box center [586, 328] width 189 height 7
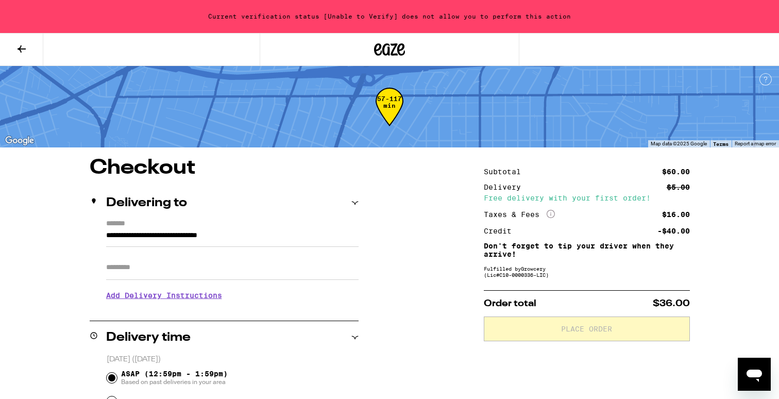
click at [391, 44] on icon at bounding box center [389, 49] width 15 height 12
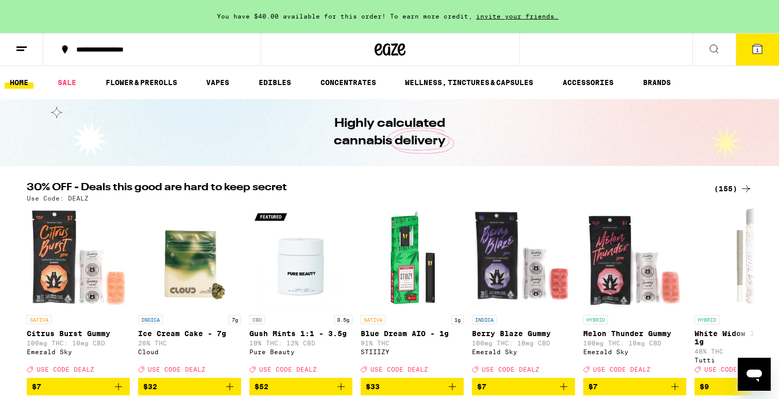
scroll to position [63, 0]
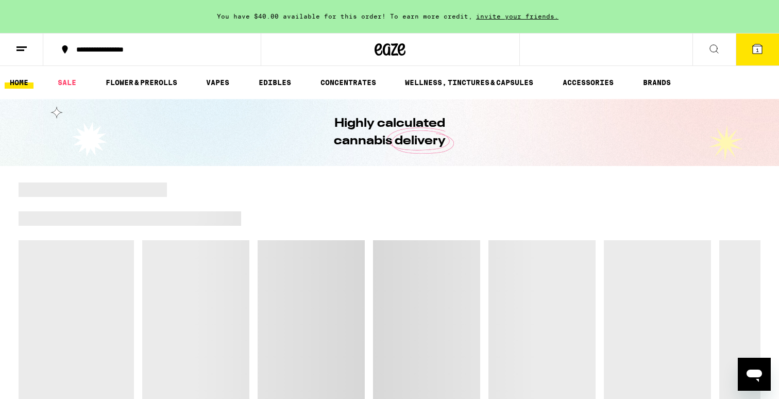
click at [21, 56] on button at bounding box center [21, 49] width 43 height 32
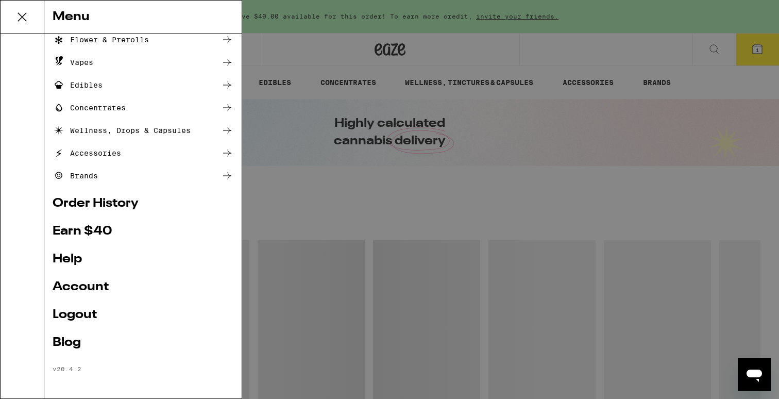
click at [95, 284] on link "Account" at bounding box center [143, 287] width 181 height 12
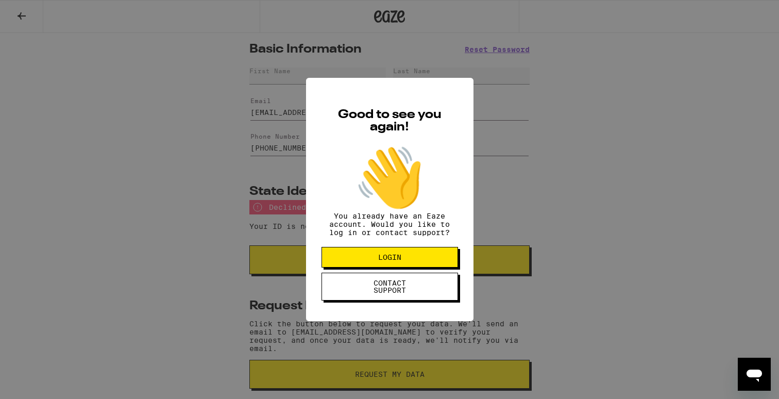
click at [358, 265] on button "LOGIN" at bounding box center [389, 257] width 136 height 21
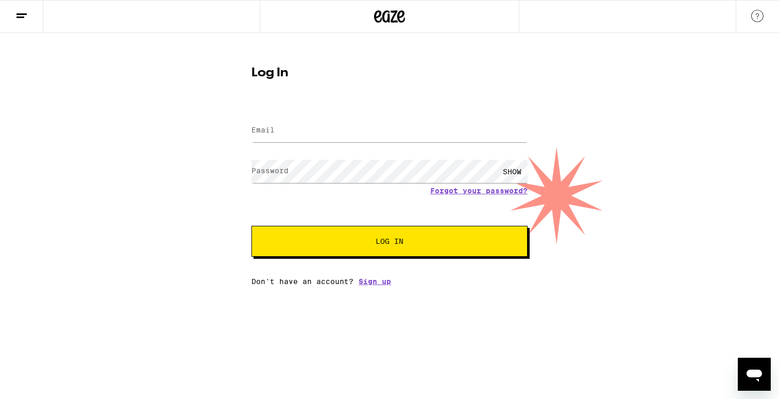
click at [322, 145] on div at bounding box center [389, 130] width 276 height 30
click at [318, 132] on input "Email" at bounding box center [389, 130] width 276 height 23
type input "mister.clean1919@gmail.com"
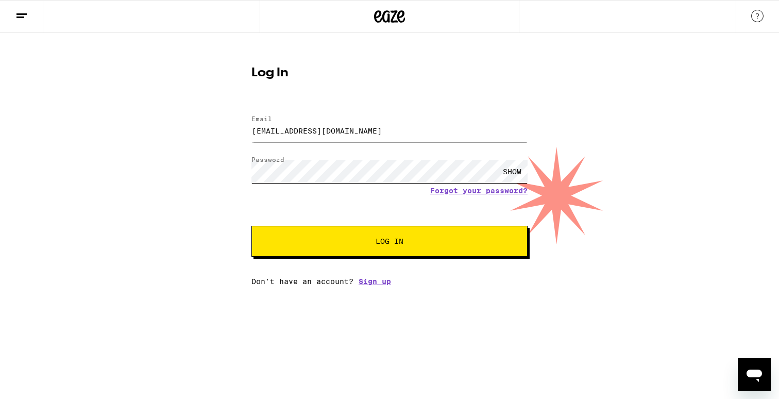
click at [251, 226] on button "Log In" at bounding box center [389, 241] width 276 height 31
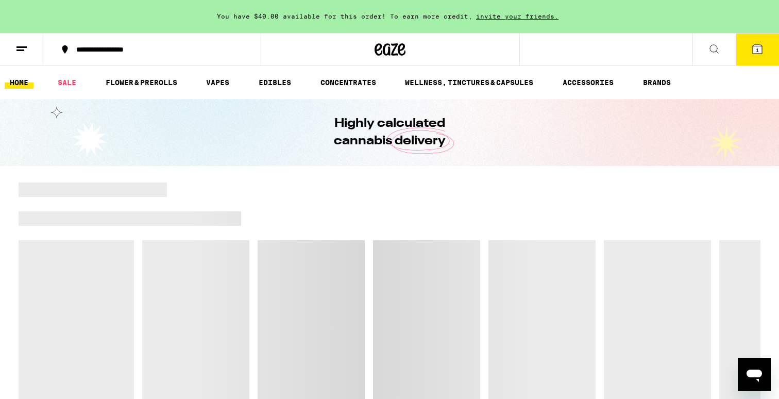
click at [21, 56] on button at bounding box center [21, 49] width 43 height 32
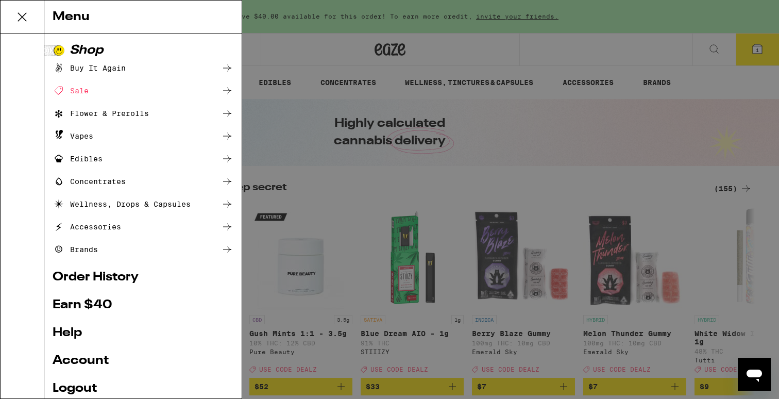
click at [89, 361] on link "Account" at bounding box center [143, 360] width 181 height 12
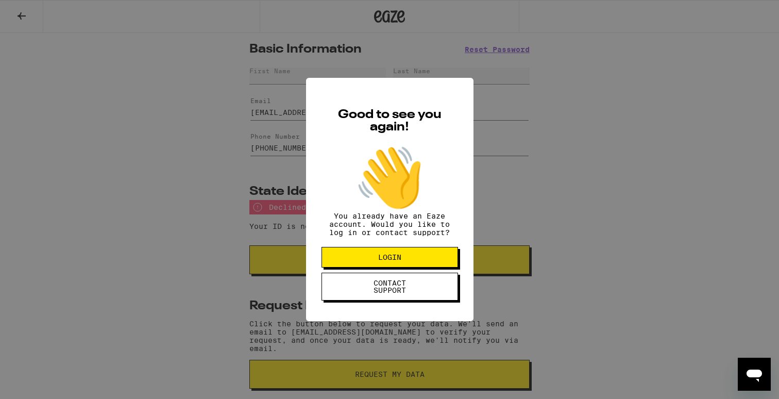
click at [255, 274] on div "Good to see you again! 👋 You already have an Eaze account. Would you like to lo…" at bounding box center [389, 199] width 779 height 399
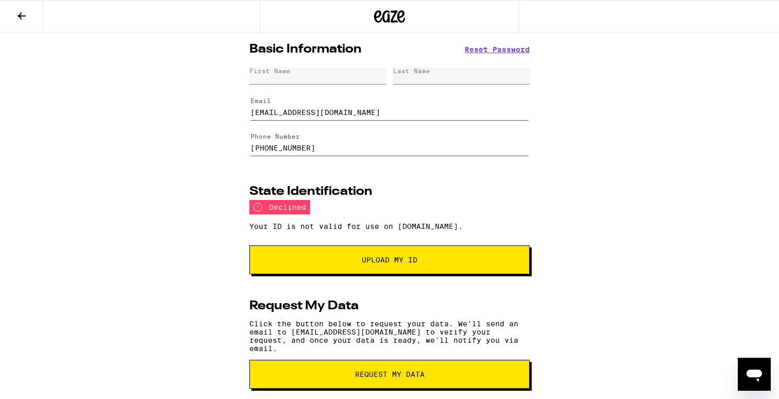
click at [312, 253] on button "Upload My ID" at bounding box center [389, 259] width 280 height 29
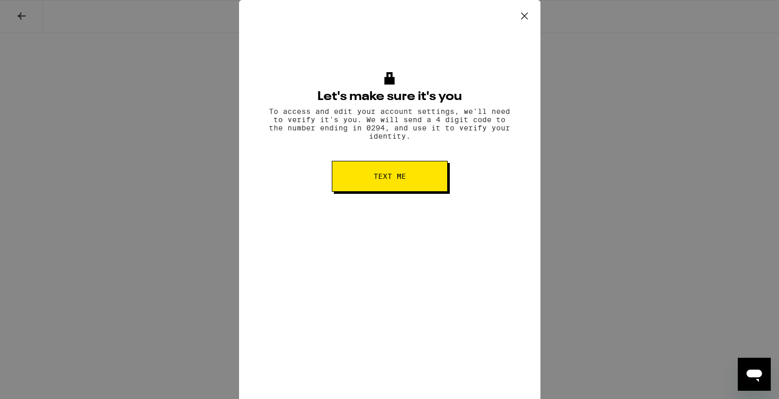
click at [369, 182] on button "Text me" at bounding box center [390, 176] width 116 height 31
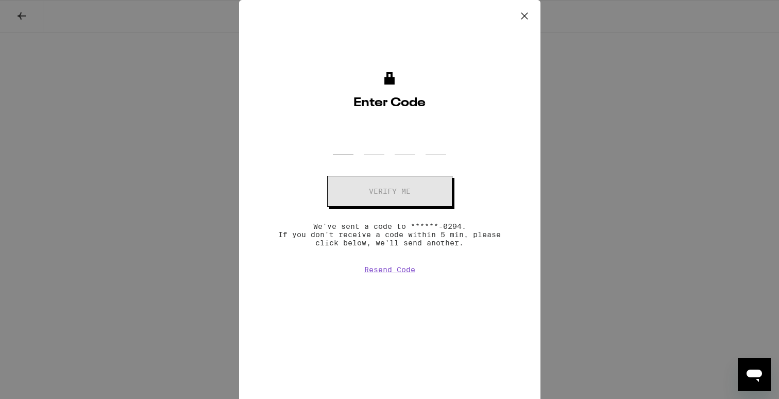
click at [346, 148] on input "OTP Code" at bounding box center [343, 140] width 21 height 30
type input "6"
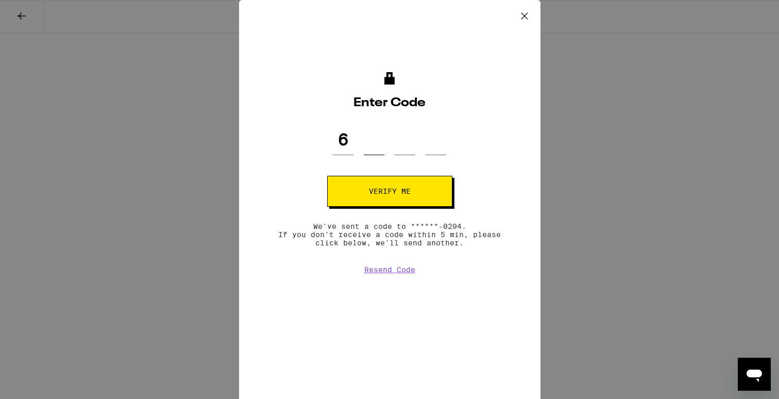
type input "8"
type input "7"
type input "8"
click at [419, 200] on button "Verify me" at bounding box center [389, 191] width 125 height 31
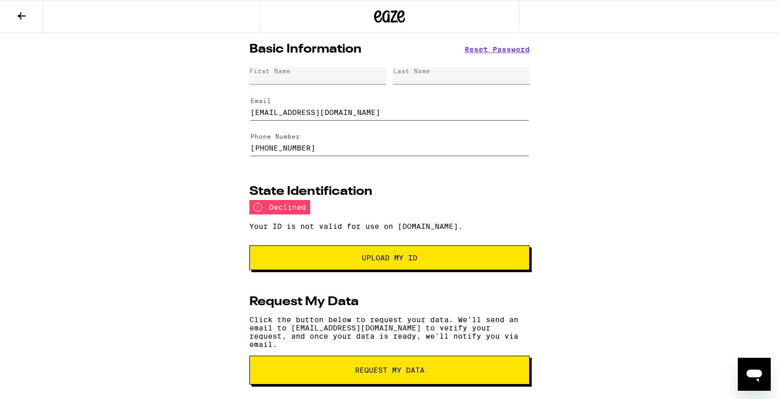
click at [426, 260] on span "Upload my ID" at bounding box center [389, 257] width 263 height 7
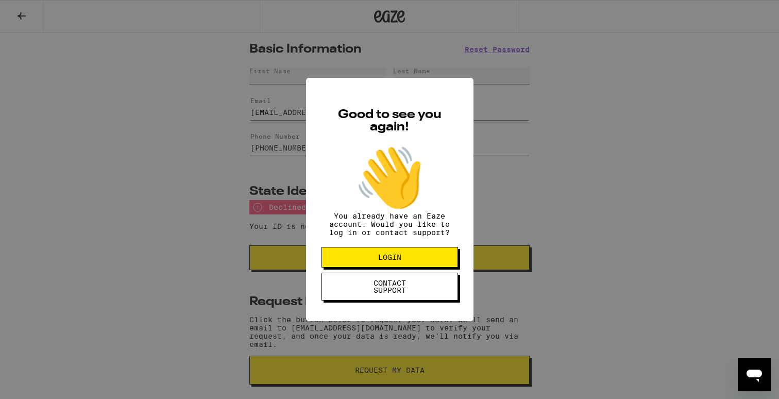
click at [501, 242] on div "Good to see you again! 👋 You already have an Eaze account. Would you like to lo…" at bounding box center [389, 199] width 779 height 399
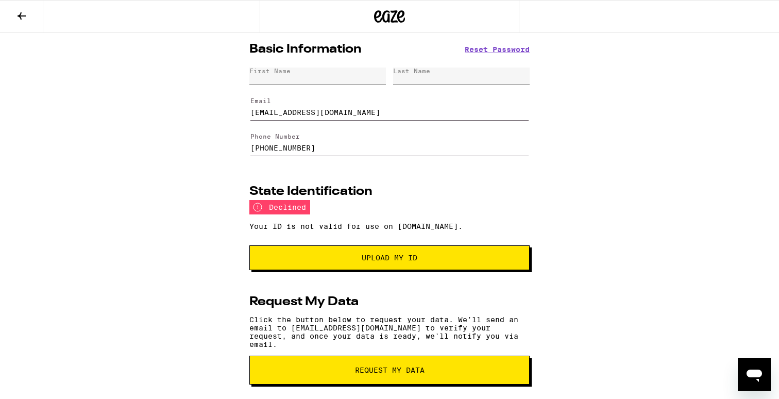
click at [489, 248] on section "State Identification declined Your ID is not valid for use on Eaze.com. Upload …" at bounding box center [389, 227] width 280 height 84
click at [488, 259] on span "Upload my ID" at bounding box center [389, 257] width 263 height 7
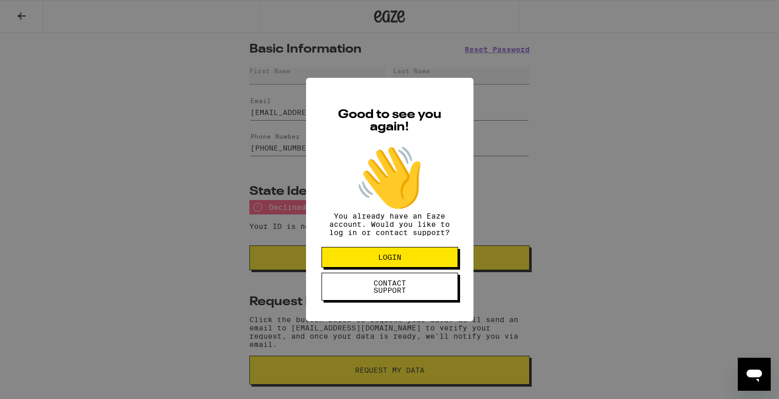
click at [487, 259] on div "Good to see you again! 👋 You already have an Eaze account. Would you like to lo…" at bounding box center [389, 199] width 779 height 399
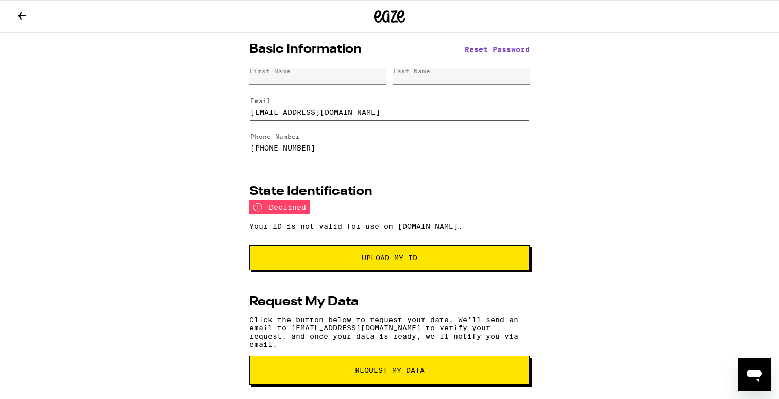
click at [477, 259] on span "Upload my ID" at bounding box center [389, 257] width 263 height 7
